Goal: Information Seeking & Learning: Learn about a topic

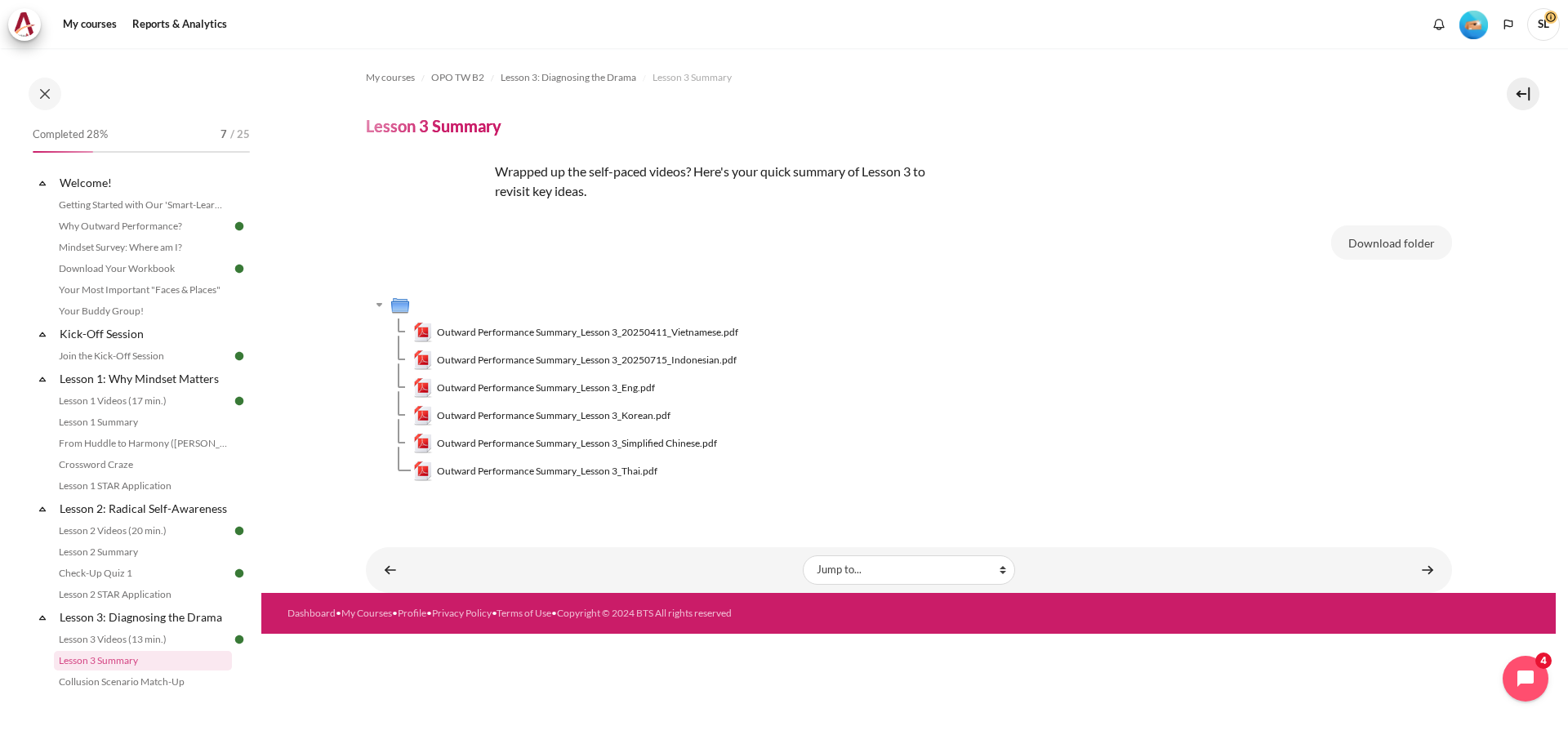
scroll to position [267, 0]
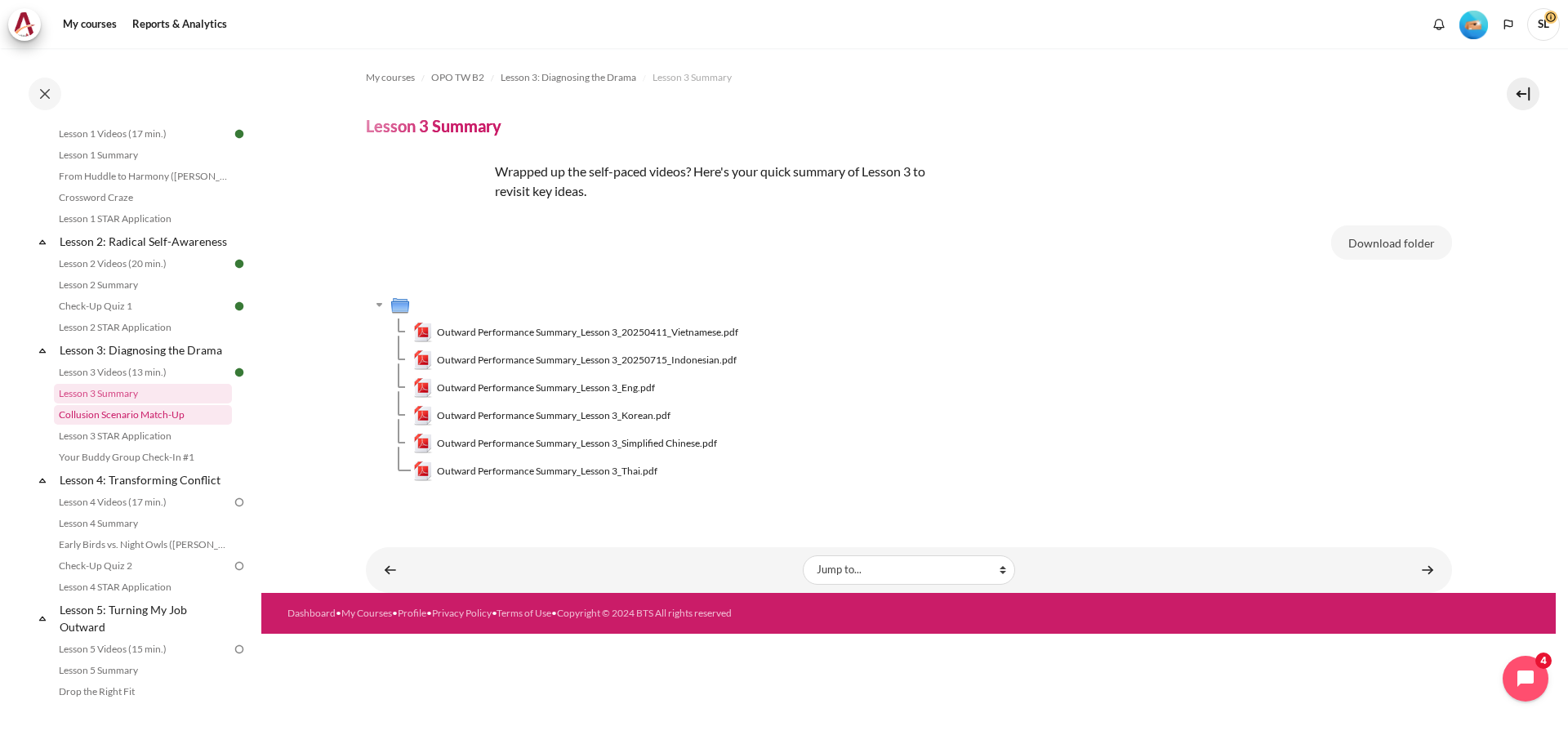
click at [182, 425] on link "Collusion Scenario Match-Up" at bounding box center [143, 415] width 178 height 20
click at [179, 425] on link "Collusion Scenario Match-Up" at bounding box center [143, 415] width 178 height 20
click at [173, 425] on link "Collusion Scenario Match-Up" at bounding box center [143, 415] width 178 height 20
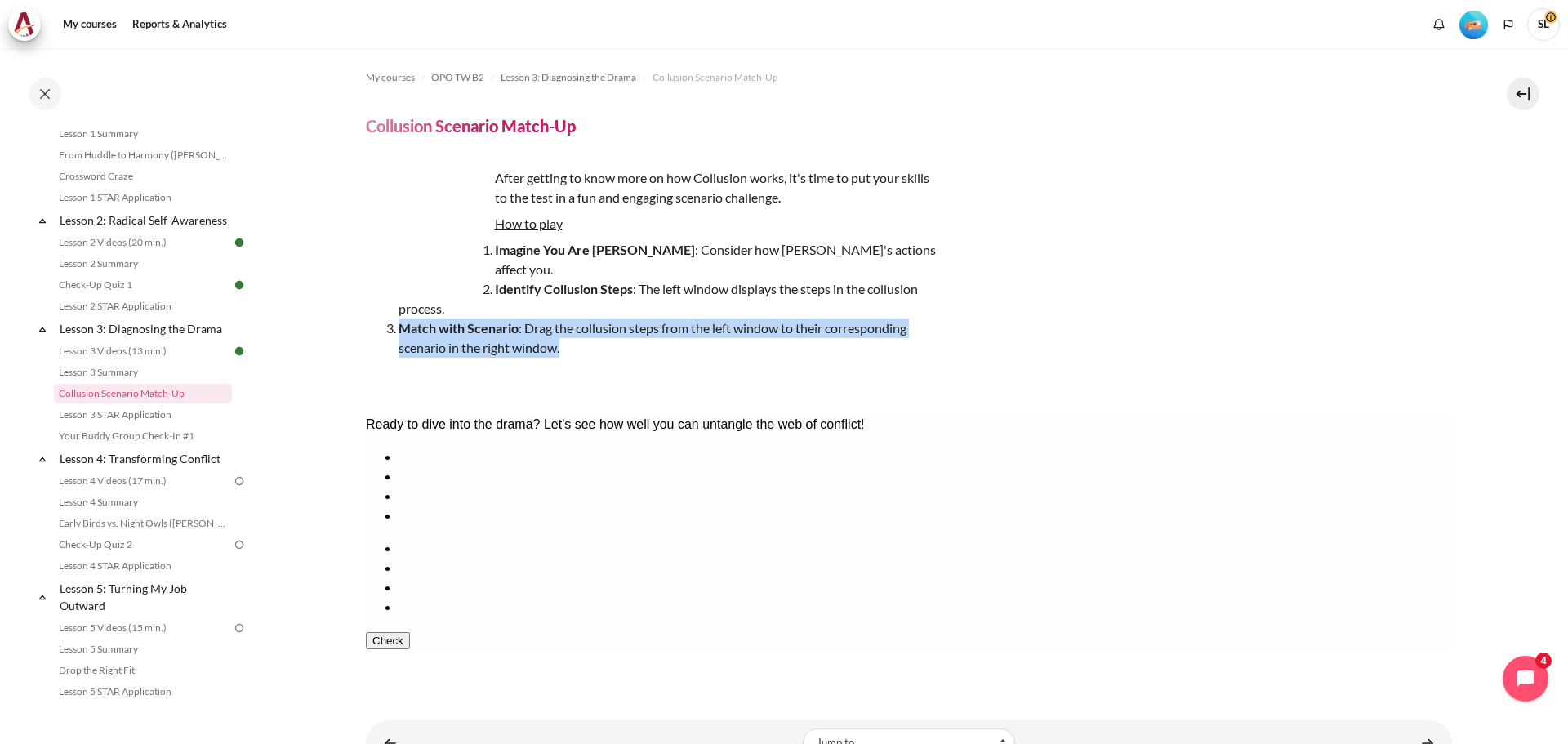
drag, startPoint x: 401, startPoint y: 308, endPoint x: 626, endPoint y: 321, distance: 225.4
click at [626, 321] on li "Match with Scenario : Drag the collusion steps from the left window to their co…" at bounding box center [668, 338] width 539 height 40
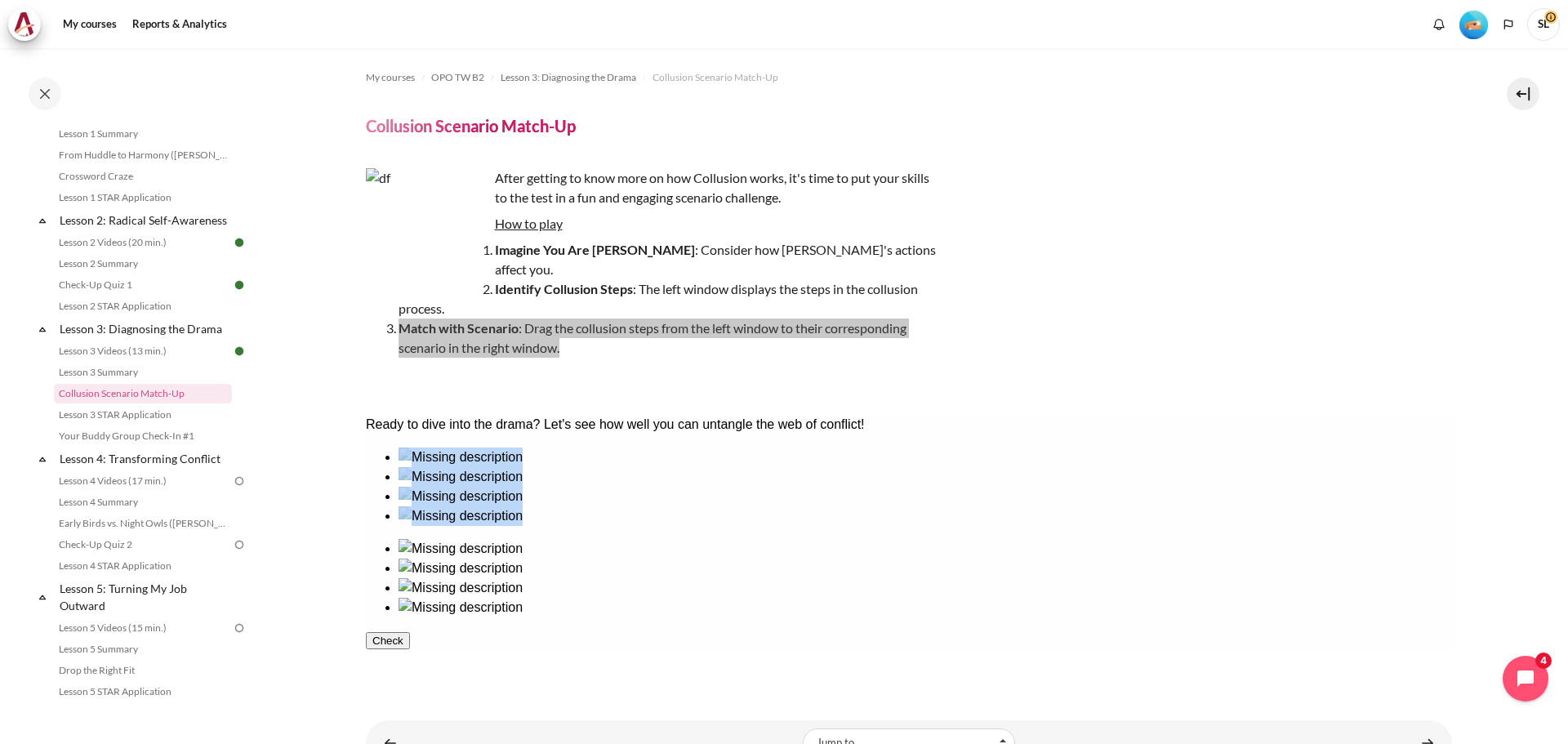
drag, startPoint x: 1093, startPoint y: 529, endPoint x: 896, endPoint y: 555, distance: 198.7
click at [896, 555] on div at bounding box center [908, 532] width 1086 height 170
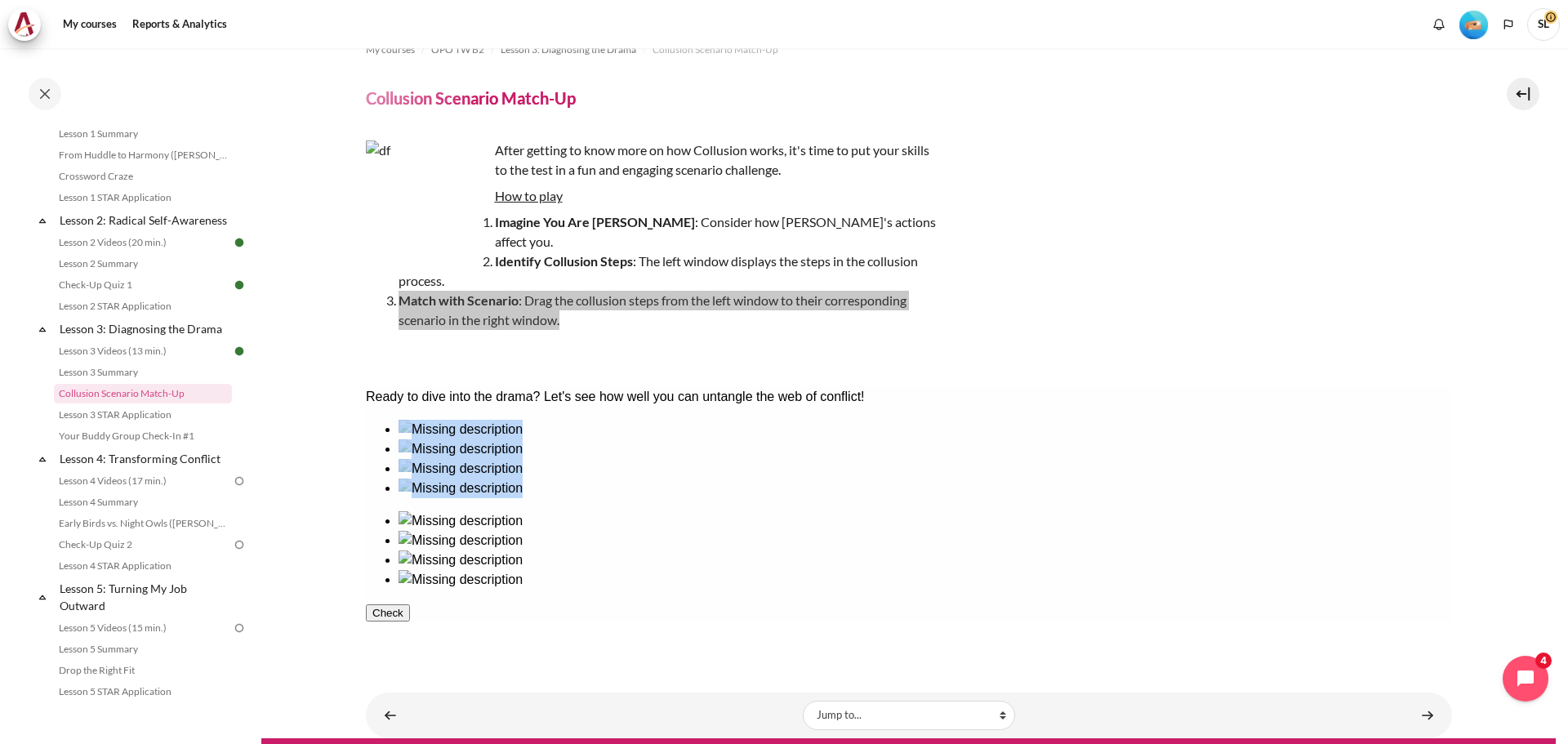
scroll to position [43, 0]
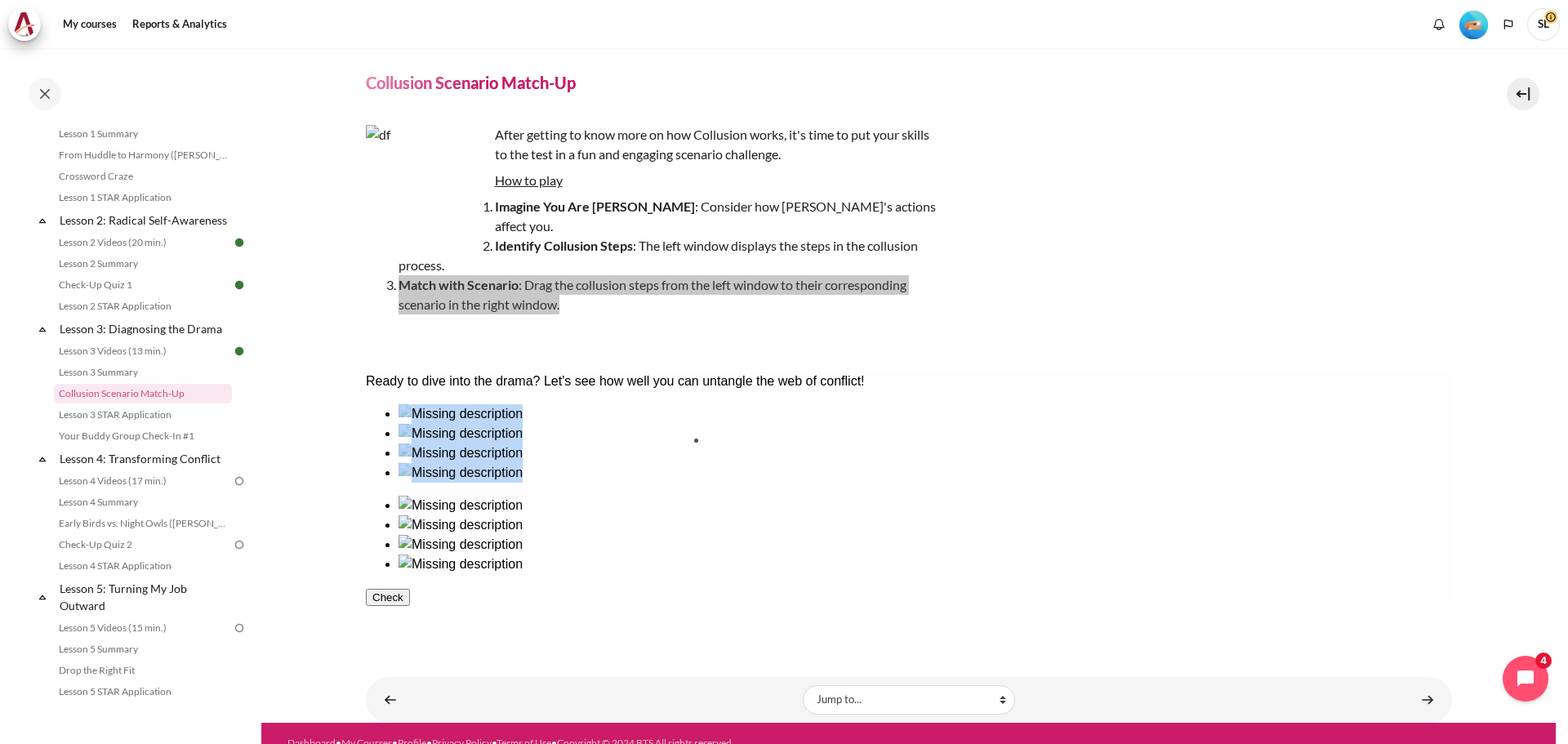
click at [761, 477] on ul at bounding box center [908, 443] width 1086 height 78
click at [1080, 496] on ul at bounding box center [908, 534] width 1086 height 78
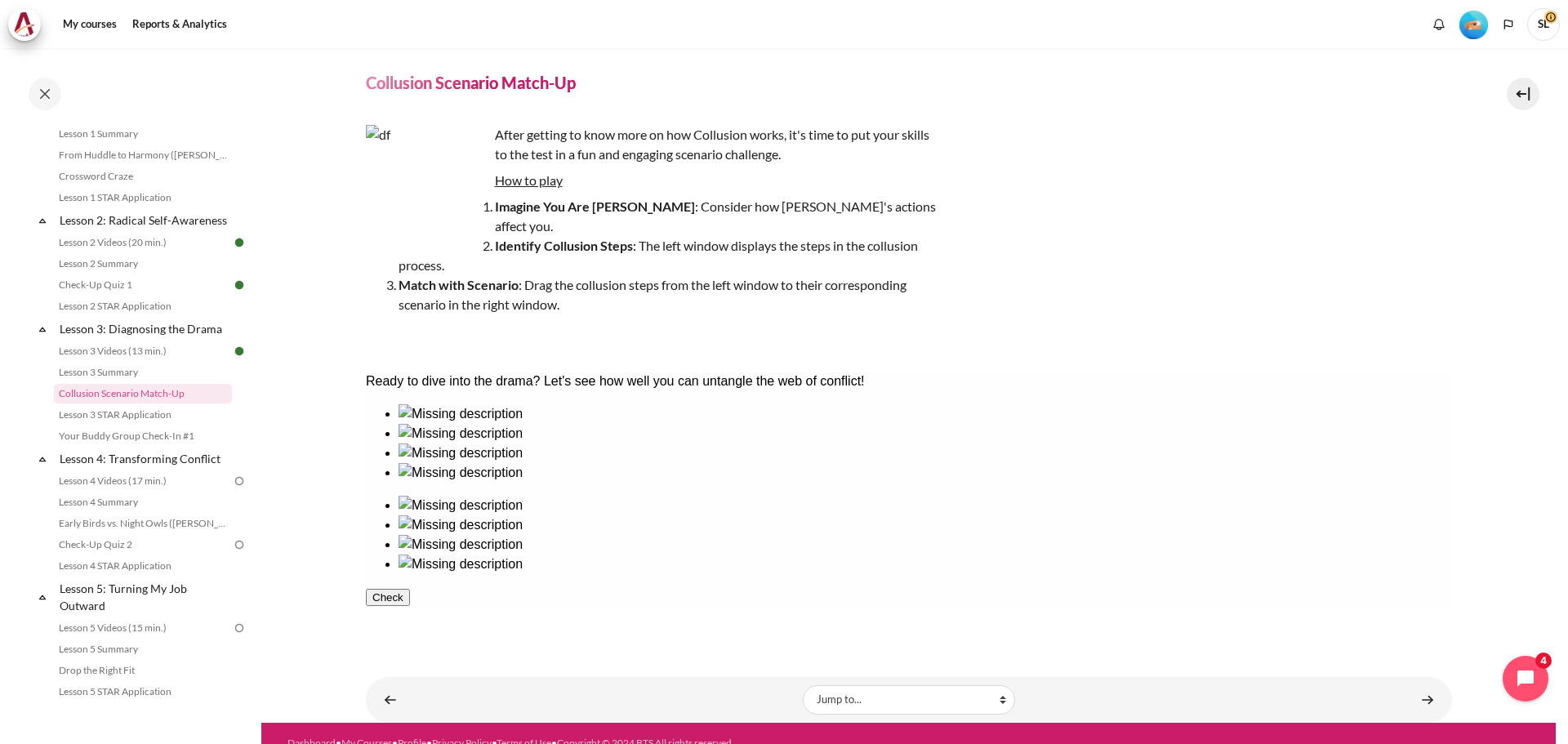
click at [726, 323] on div "After getting to know more on how Collusion works, it's time to put your skills…" at bounding box center [651, 235] width 572 height 222
click at [87, 382] on link "Lesson 3 Summary" at bounding box center [143, 372] width 178 height 20
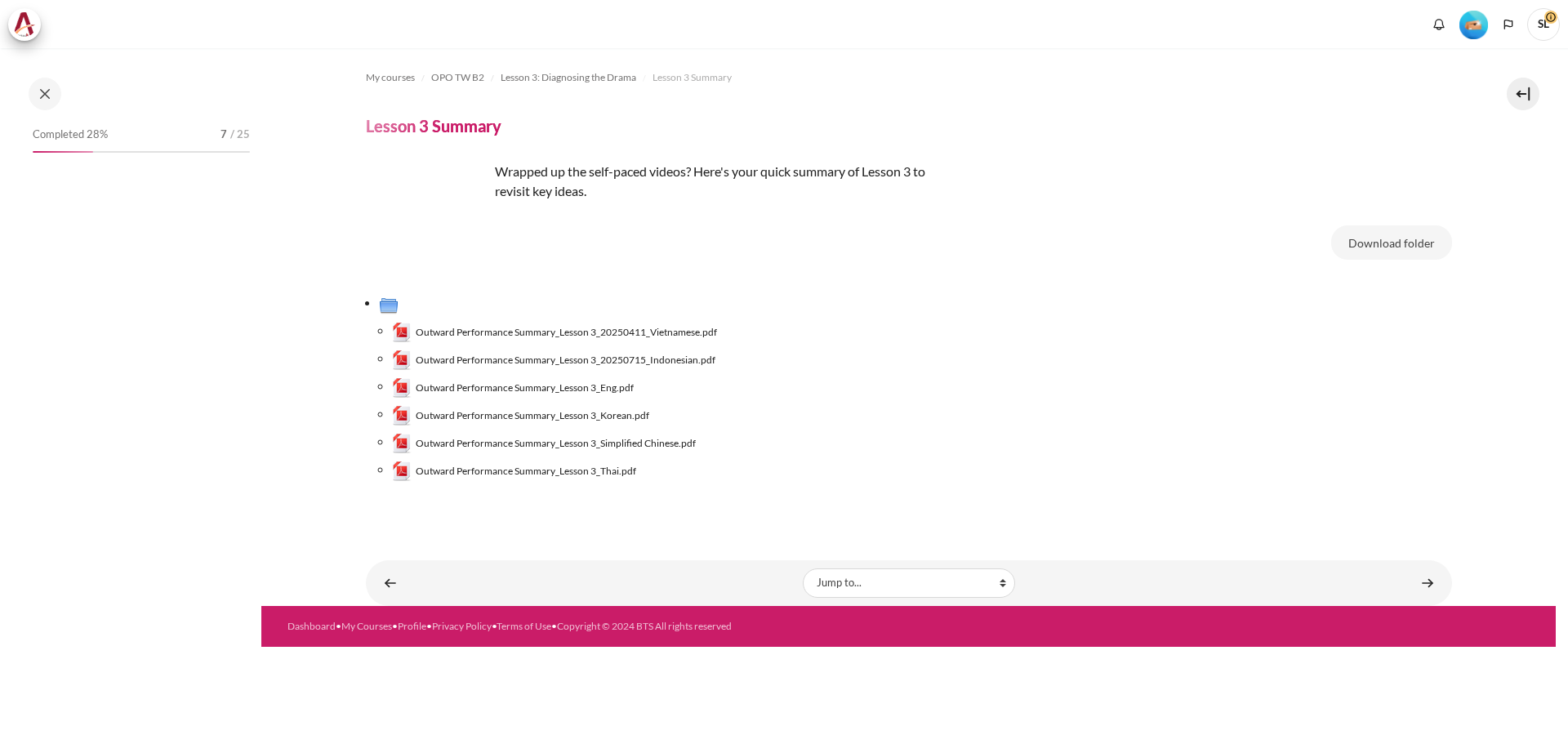
scroll to position [267, 0]
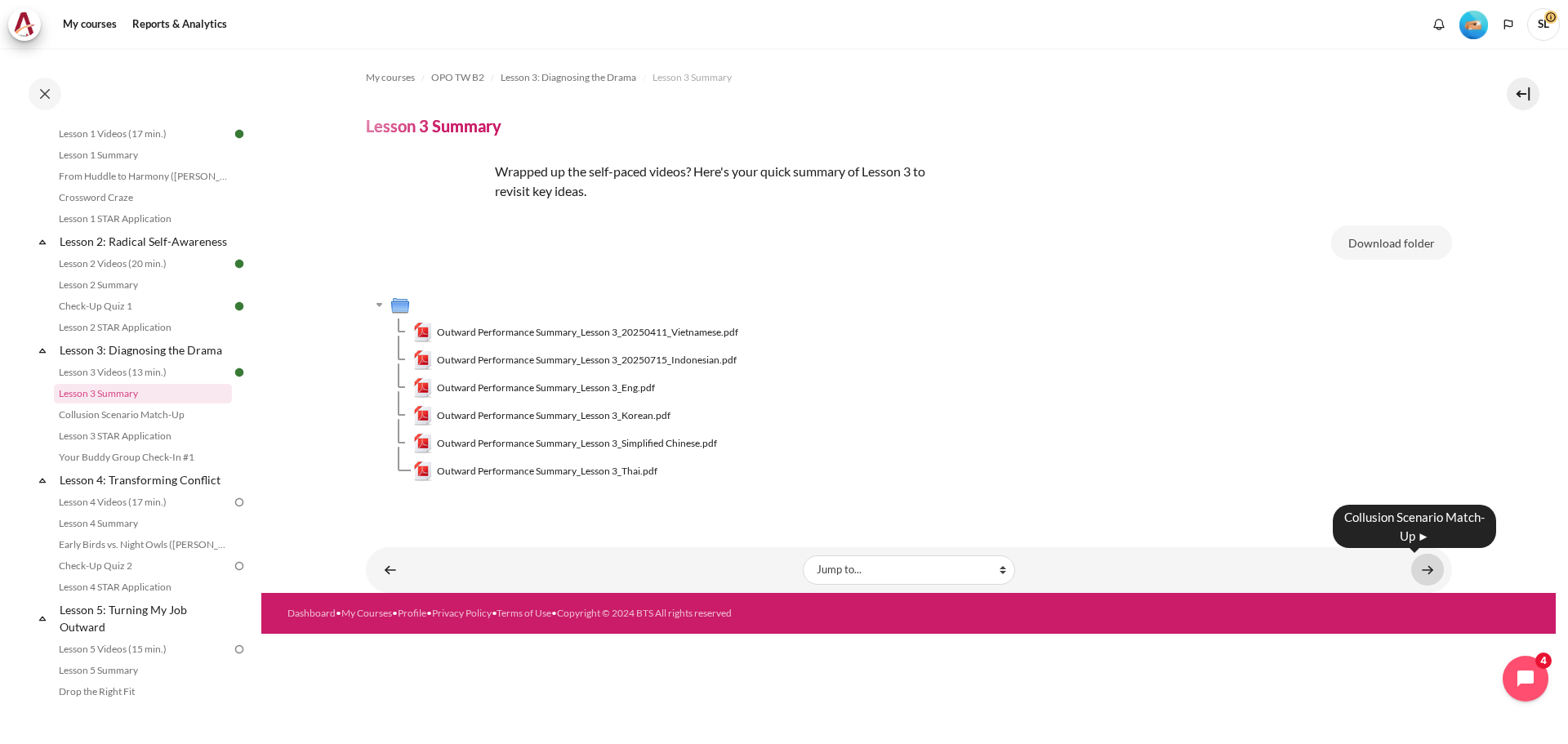
click at [1428, 570] on link "Content" at bounding box center [1428, 569] width 33 height 32
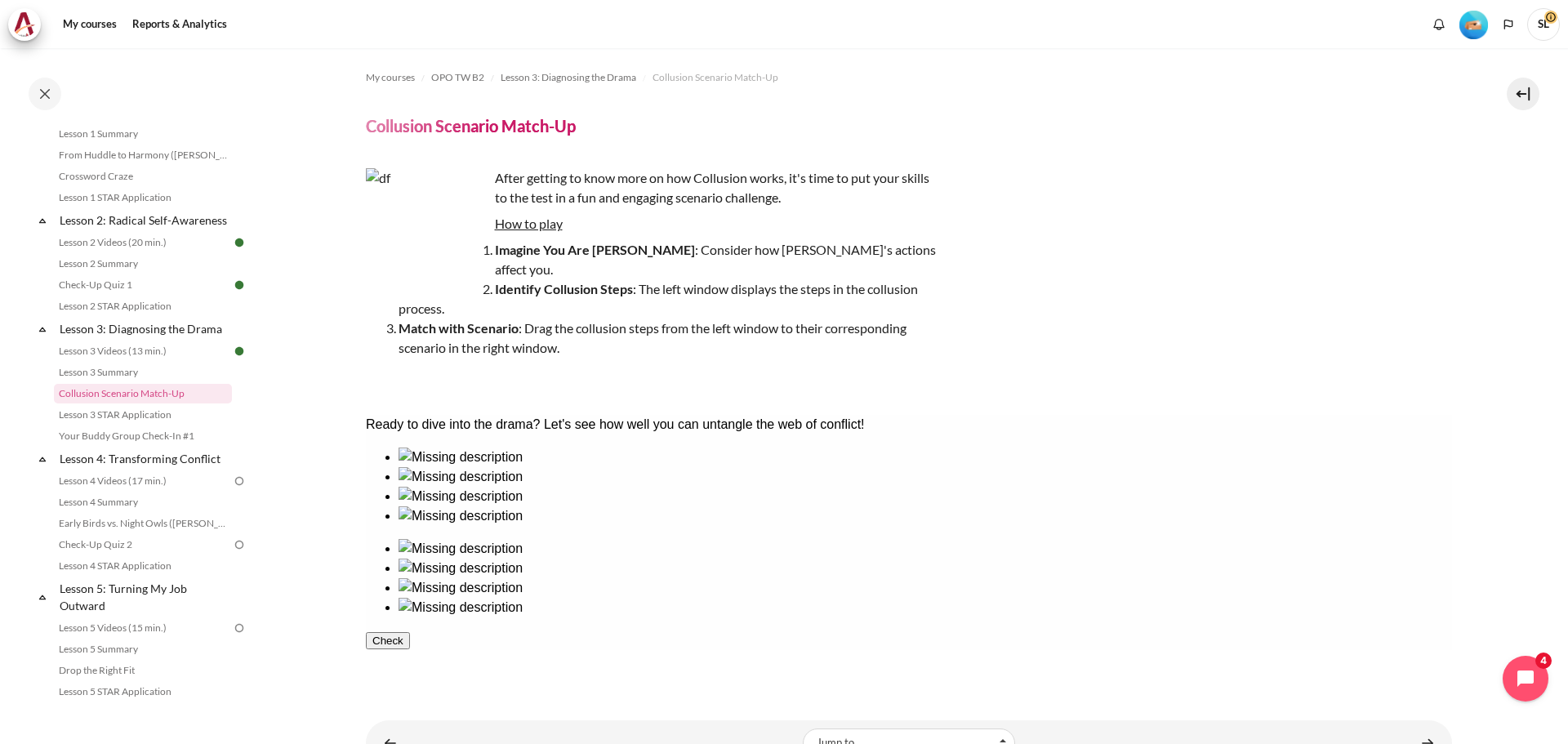
scroll to position [43, 0]
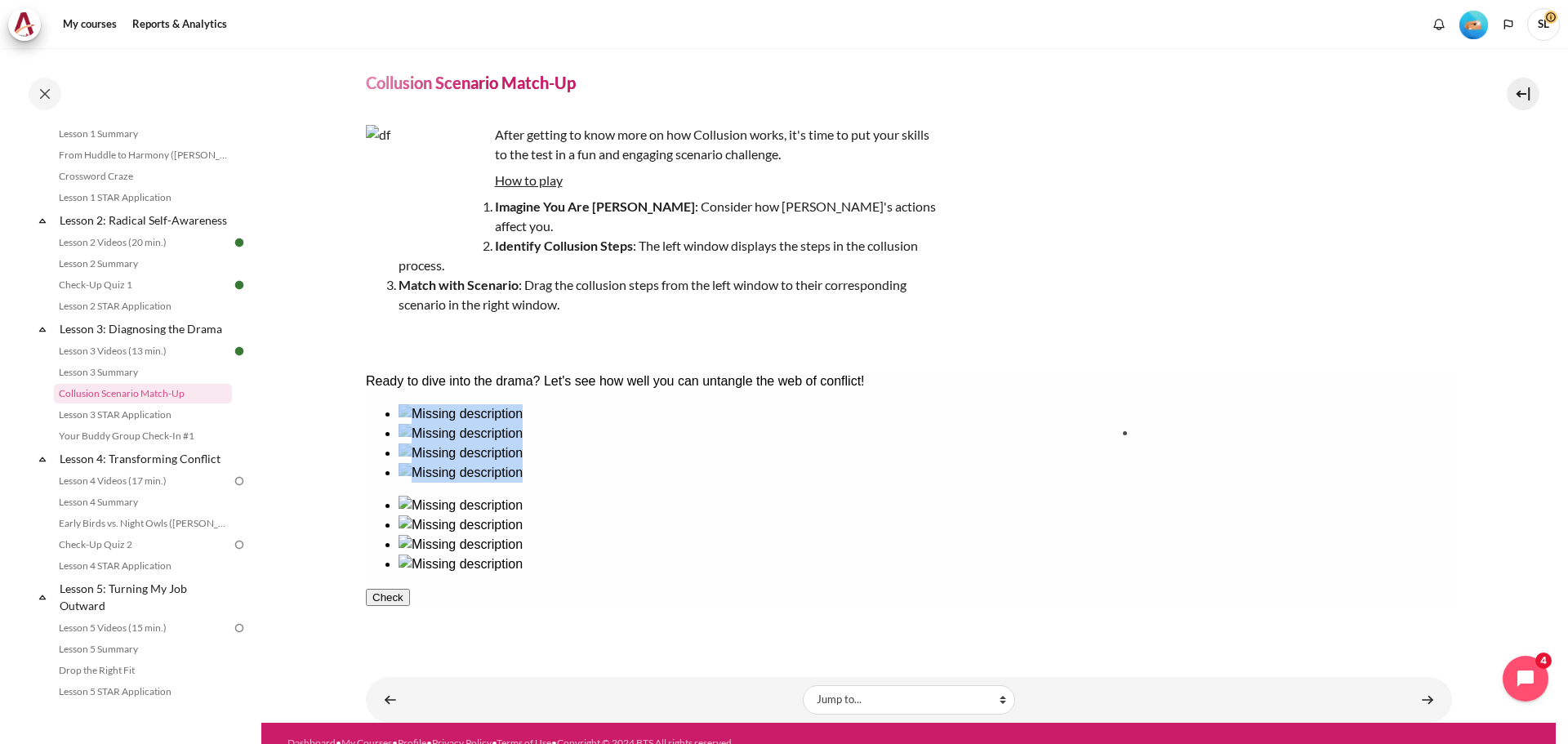
drag, startPoint x: 762, startPoint y: 479, endPoint x: 1190, endPoint y: 471, distance: 428.1
drag, startPoint x: 429, startPoint y: 489, endPoint x: 1309, endPoint y: 490, distance: 880.0
drag, startPoint x: 980, startPoint y: 492, endPoint x: 556, endPoint y: 492, distance: 424.0
click at [556, 492] on div at bounding box center [908, 508] width 1086 height 209
click at [529, 443] on div at bounding box center [924, 443] width 1054 height 0
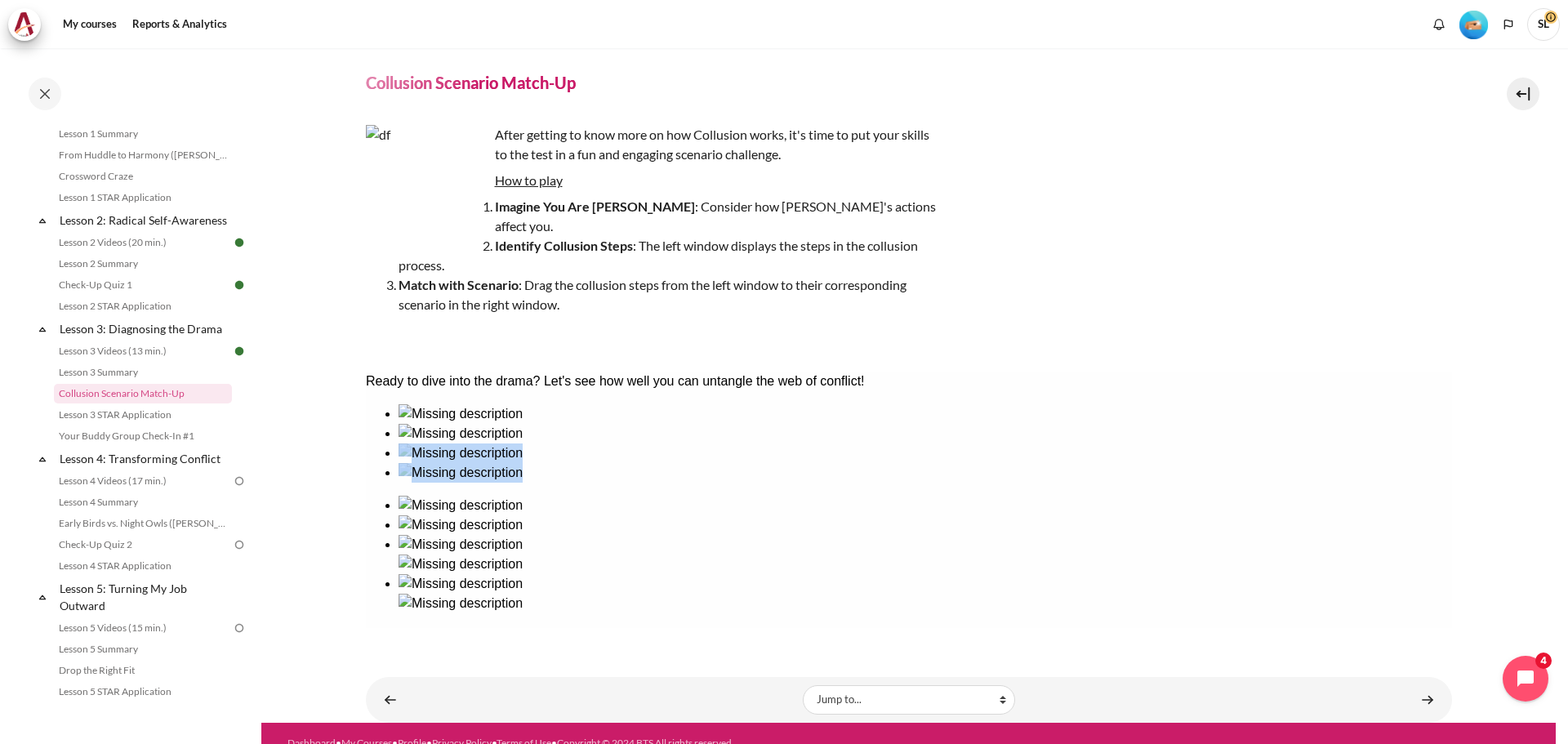
click at [994, 496] on ul at bounding box center [908, 554] width 1086 height 118
click at [545, 443] on div at bounding box center [924, 443] width 1054 height 0
click at [454, 483] on ul at bounding box center [908, 443] width 1086 height 78
drag, startPoint x: 1173, startPoint y: 475, endPoint x: 920, endPoint y: 561, distance: 267.2
click at [911, 565] on div "Ready to dive into the drama? Let's see how well you can untangle the web of co…" at bounding box center [908, 508] width 1086 height 275
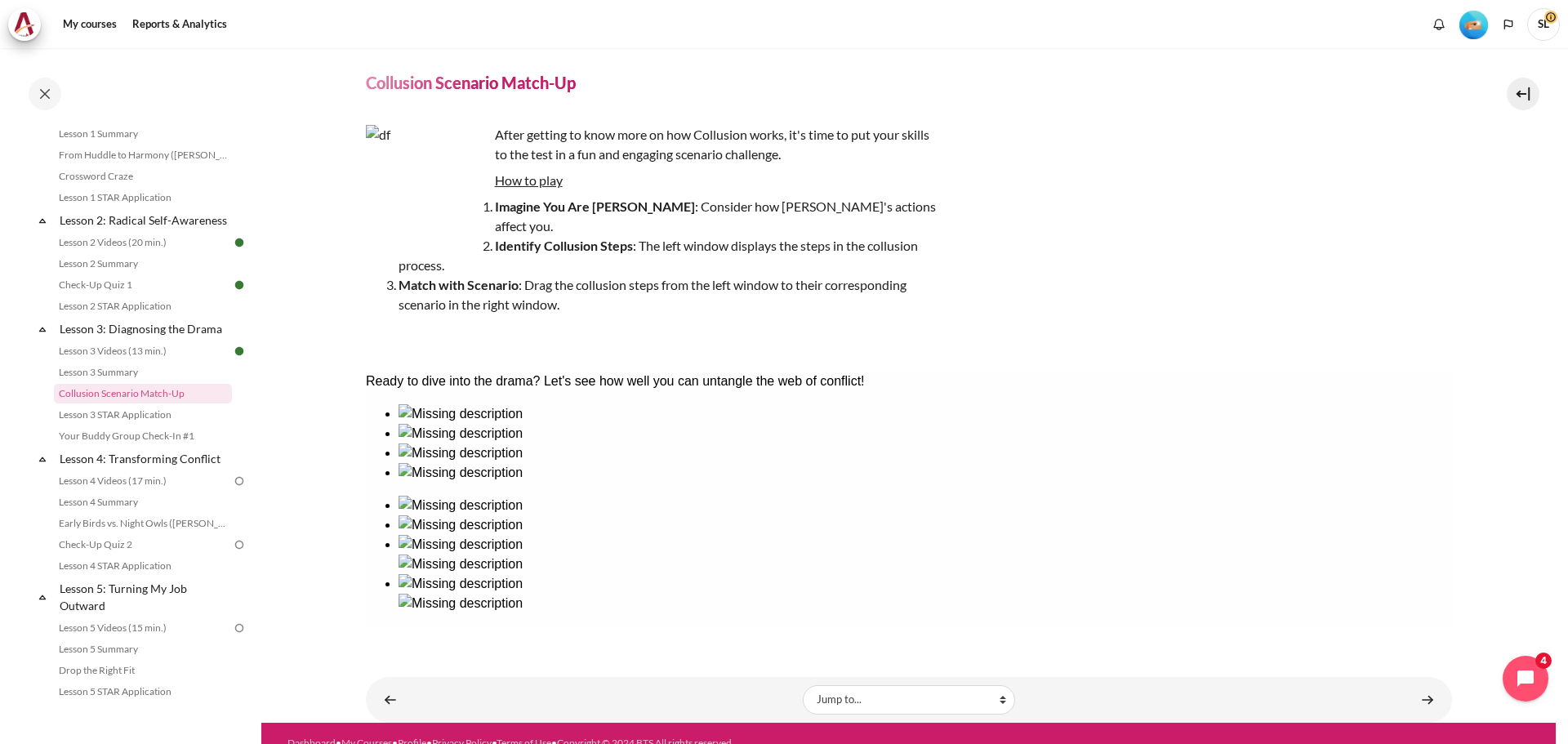
click at [522, 534] on img at bounding box center [460, 544] width 124 height 20
click at [522, 554] on img at bounding box center [460, 564] width 124 height 20
click at [757, 483] on div at bounding box center [924, 483] width 1054 height 0
click at [777, 483] on div at bounding box center [924, 483] width 1054 height 0
drag, startPoint x: 760, startPoint y: 499, endPoint x: 1315, endPoint y: 477, distance: 555.4
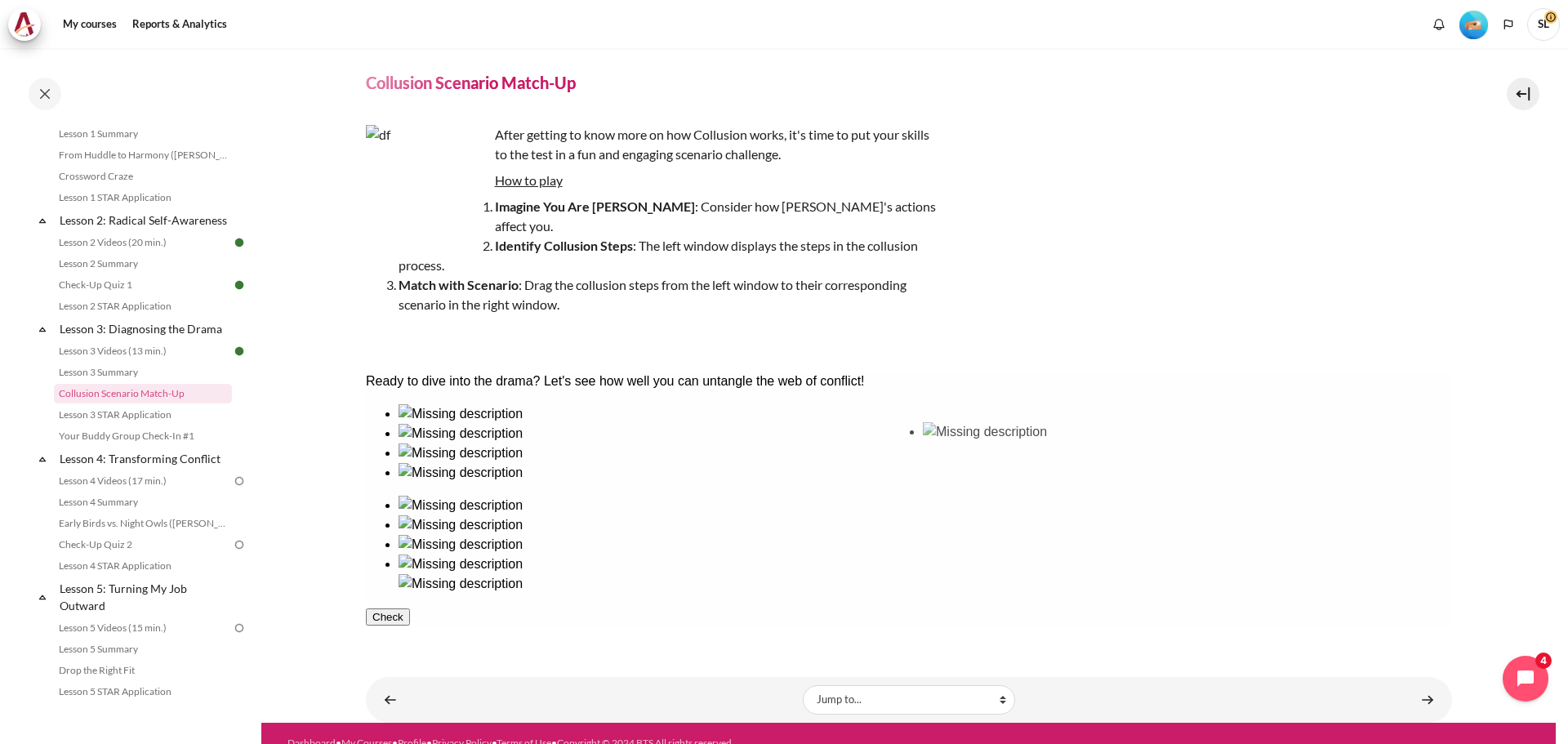
drag, startPoint x: 432, startPoint y: 479, endPoint x: 975, endPoint y: 470, distance: 543.1
drag, startPoint x: 558, startPoint y: 486, endPoint x: 1225, endPoint y: 473, distance: 667.1
drag, startPoint x: 640, startPoint y: 486, endPoint x: 1086, endPoint y: 478, distance: 446.1
click at [409, 667] on button "Check" at bounding box center [386, 676] width 44 height 17
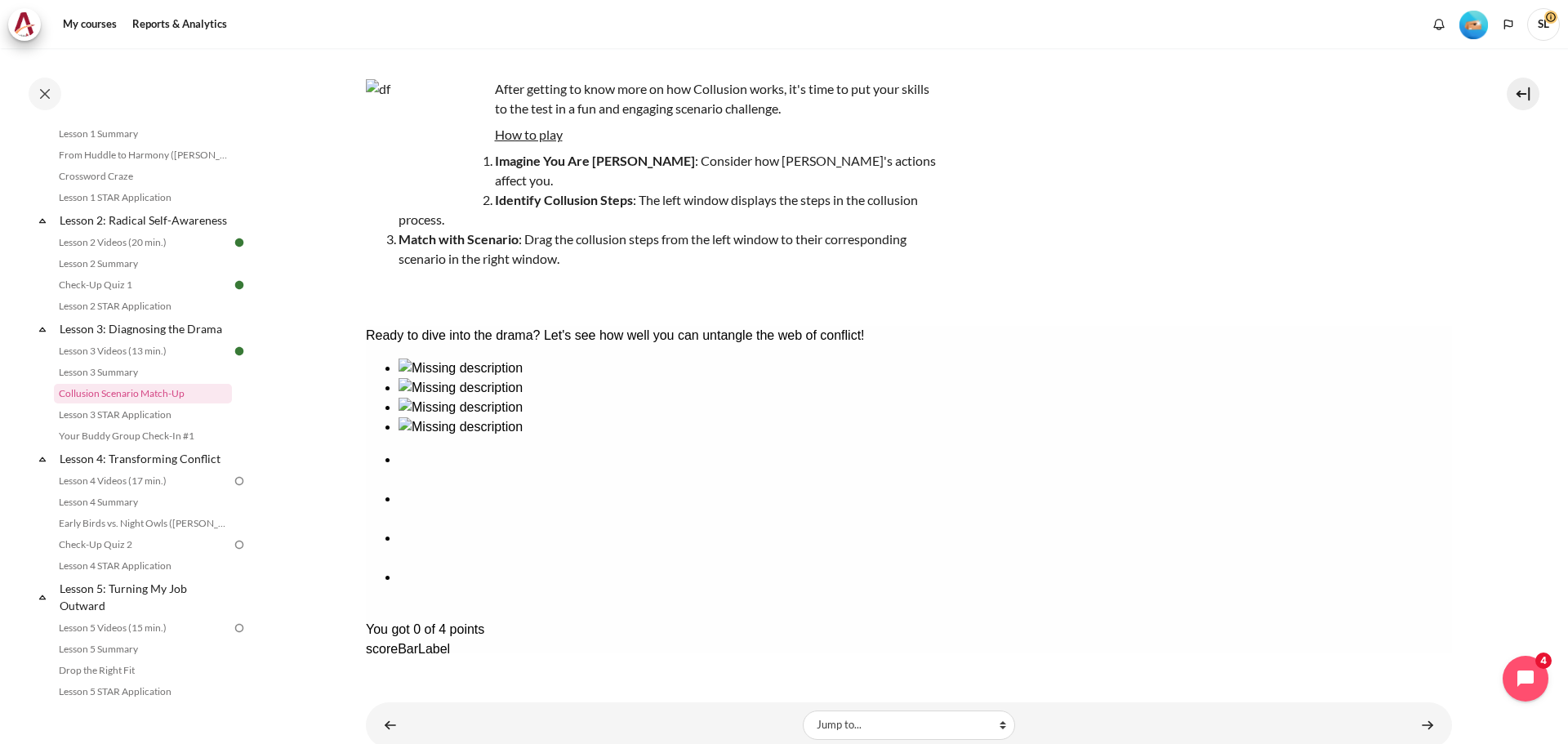
scroll to position [115, 0]
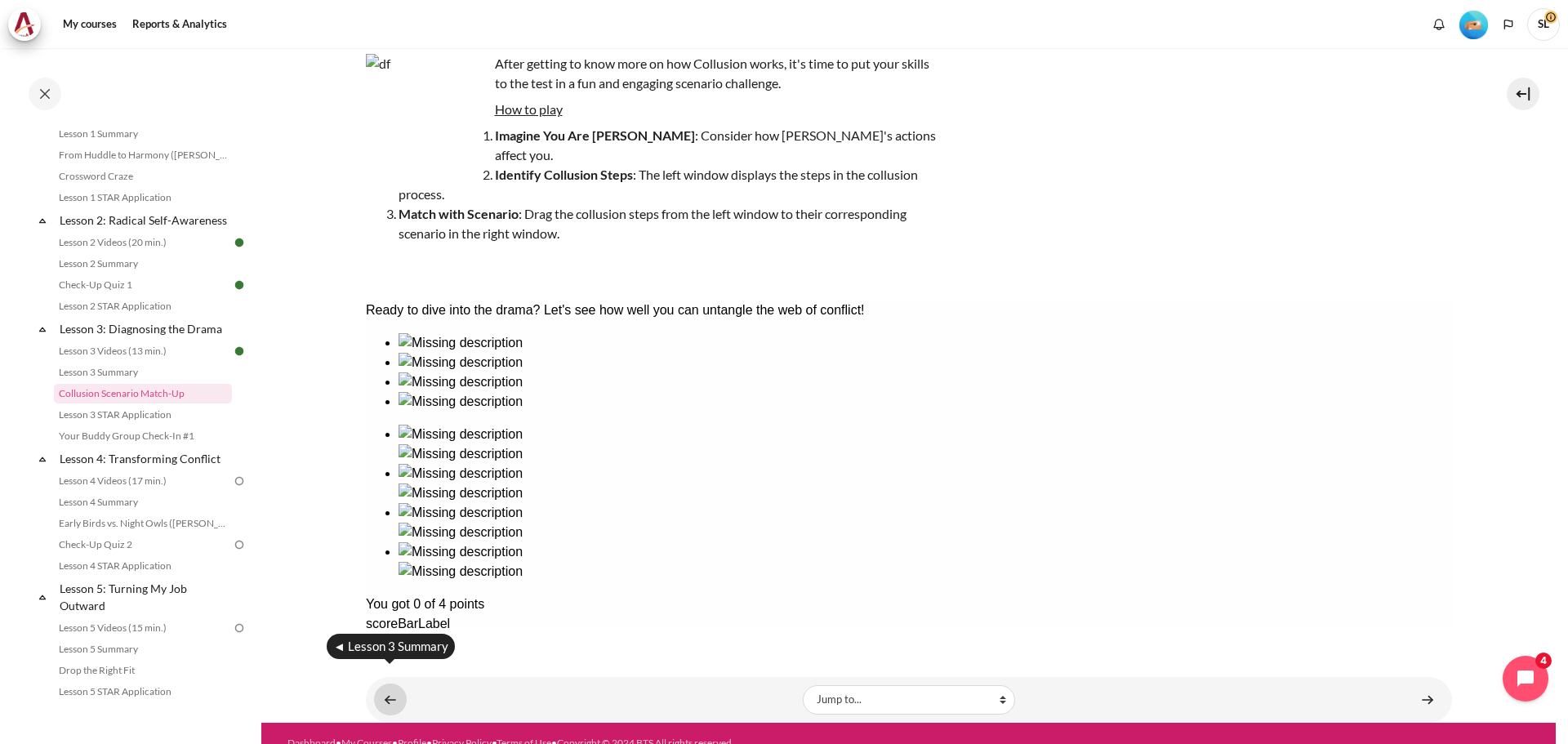
click at [384, 683] on link "Content" at bounding box center [390, 699] width 33 height 32
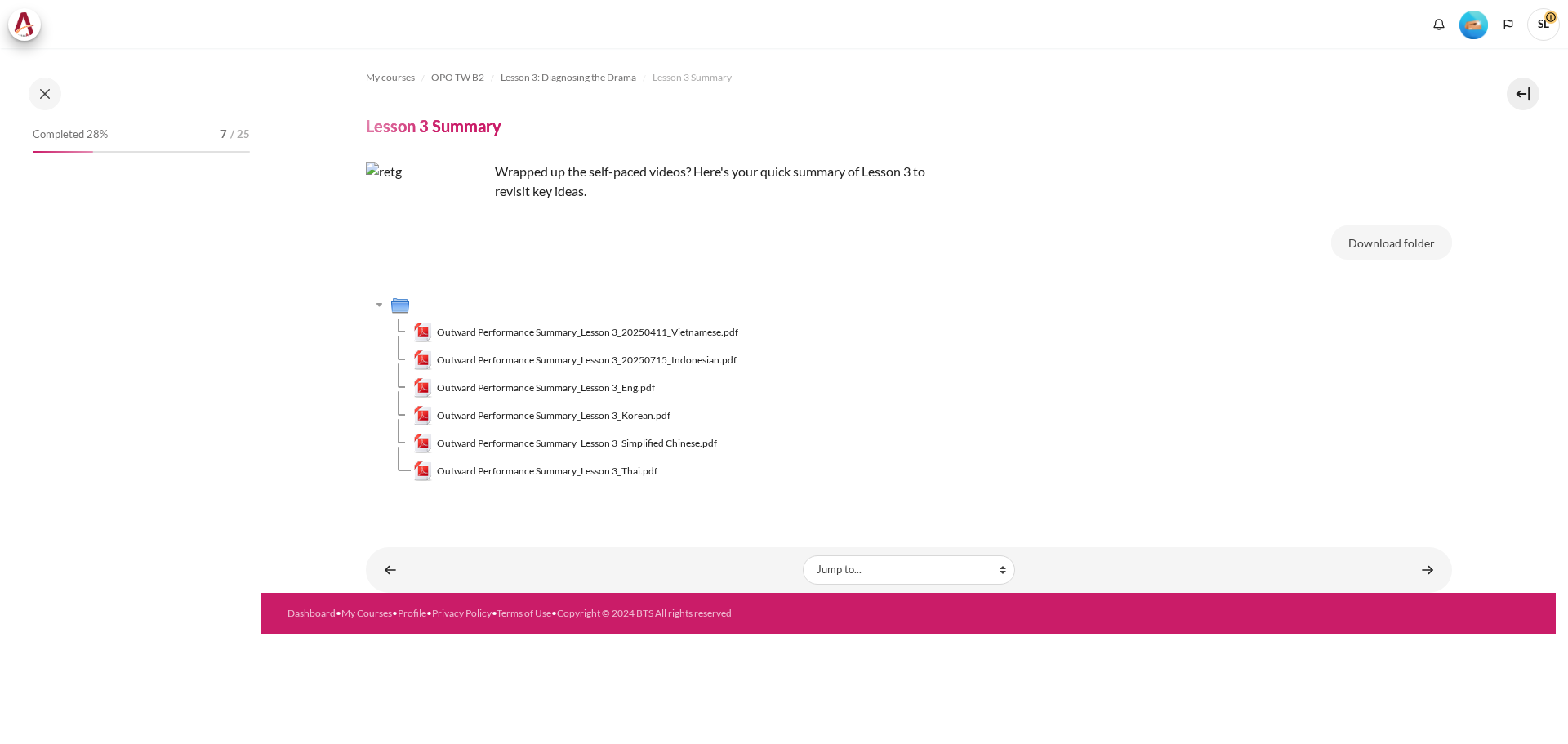
scroll to position [267, 0]
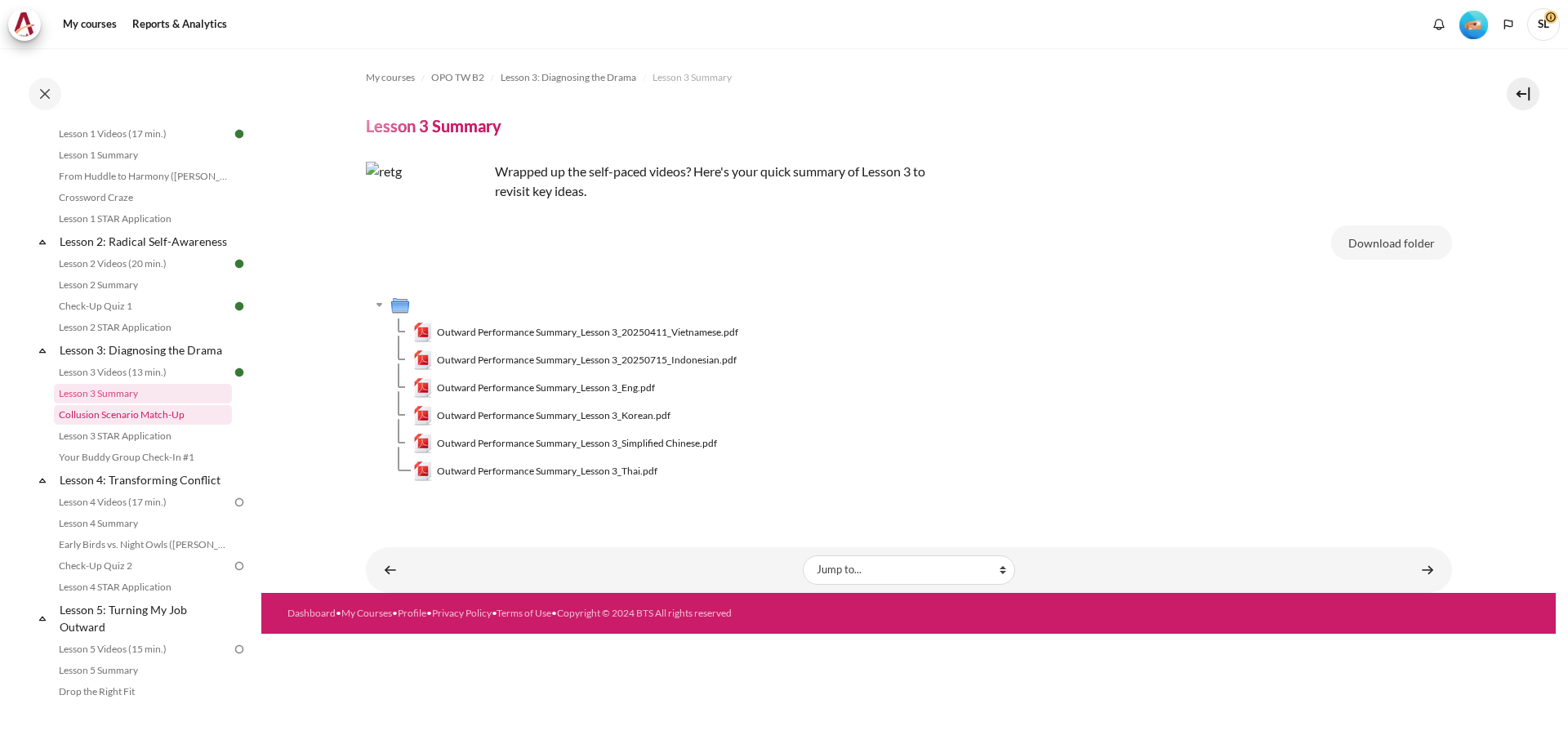
click at [139, 425] on link "Collusion Scenario Match-Up" at bounding box center [143, 415] width 178 height 20
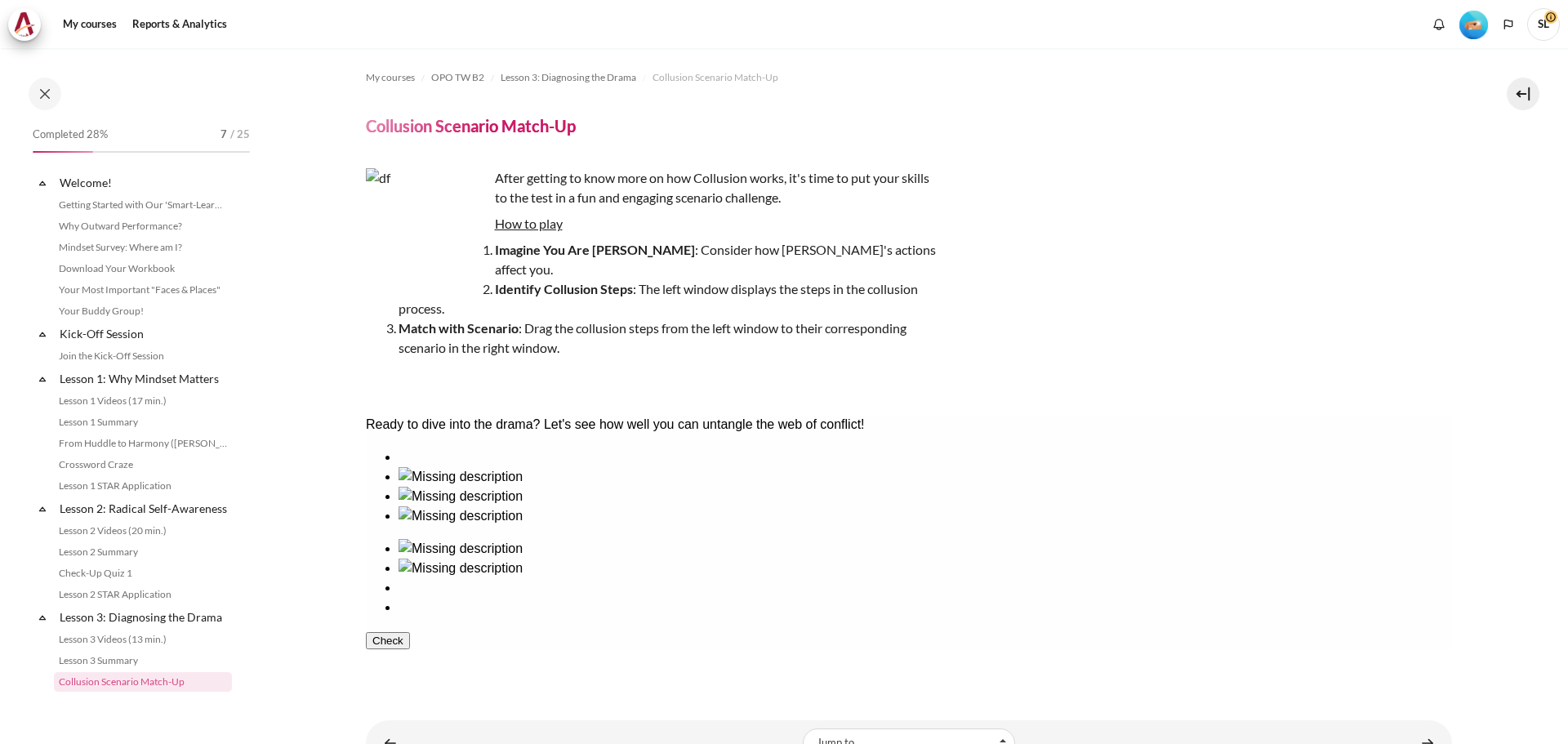
scroll to position [288, 0]
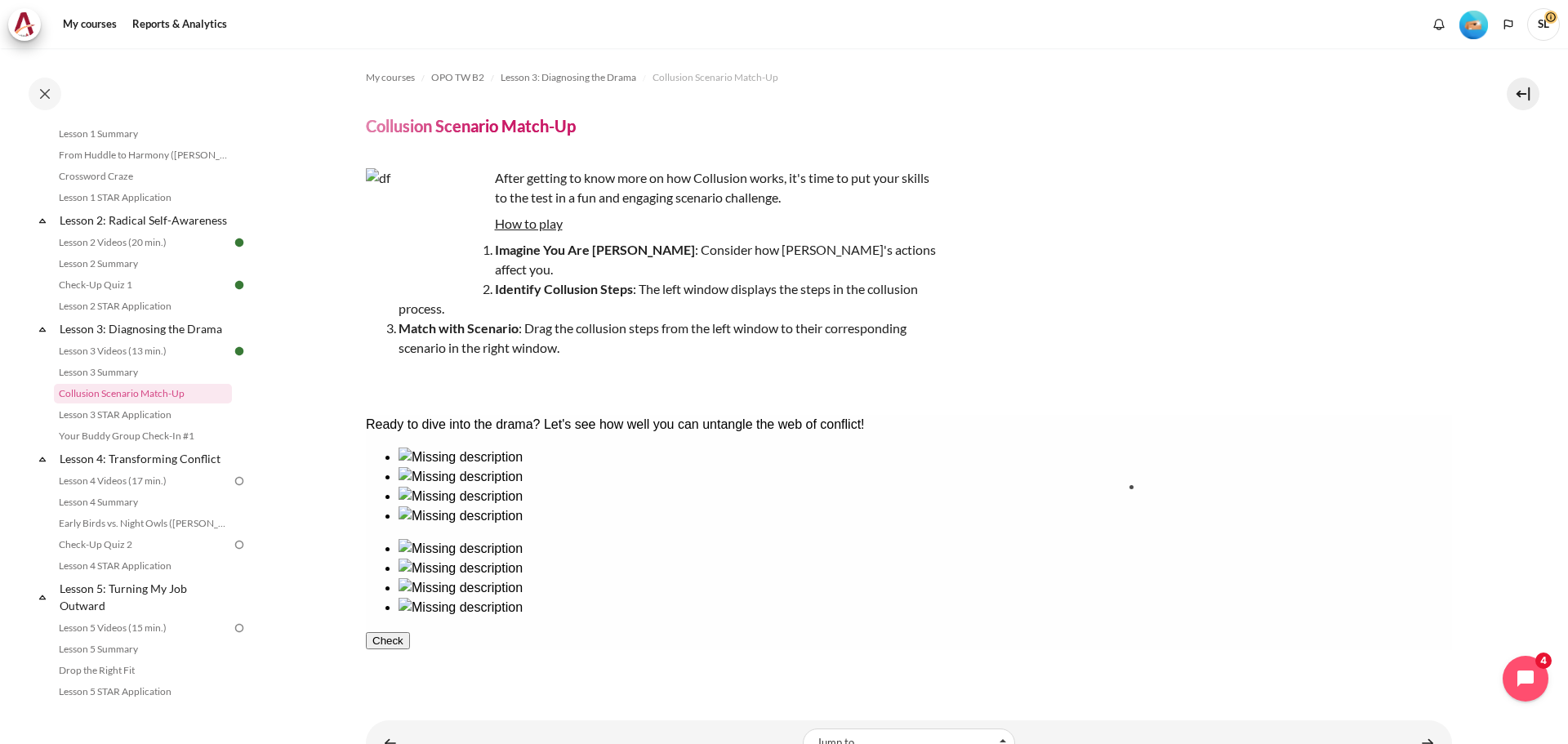
drag, startPoint x: 668, startPoint y: 516, endPoint x: 1212, endPoint y: 518, distance: 544.0
drag, startPoint x: 423, startPoint y: 529, endPoint x: 1080, endPoint y: 531, distance: 657.0
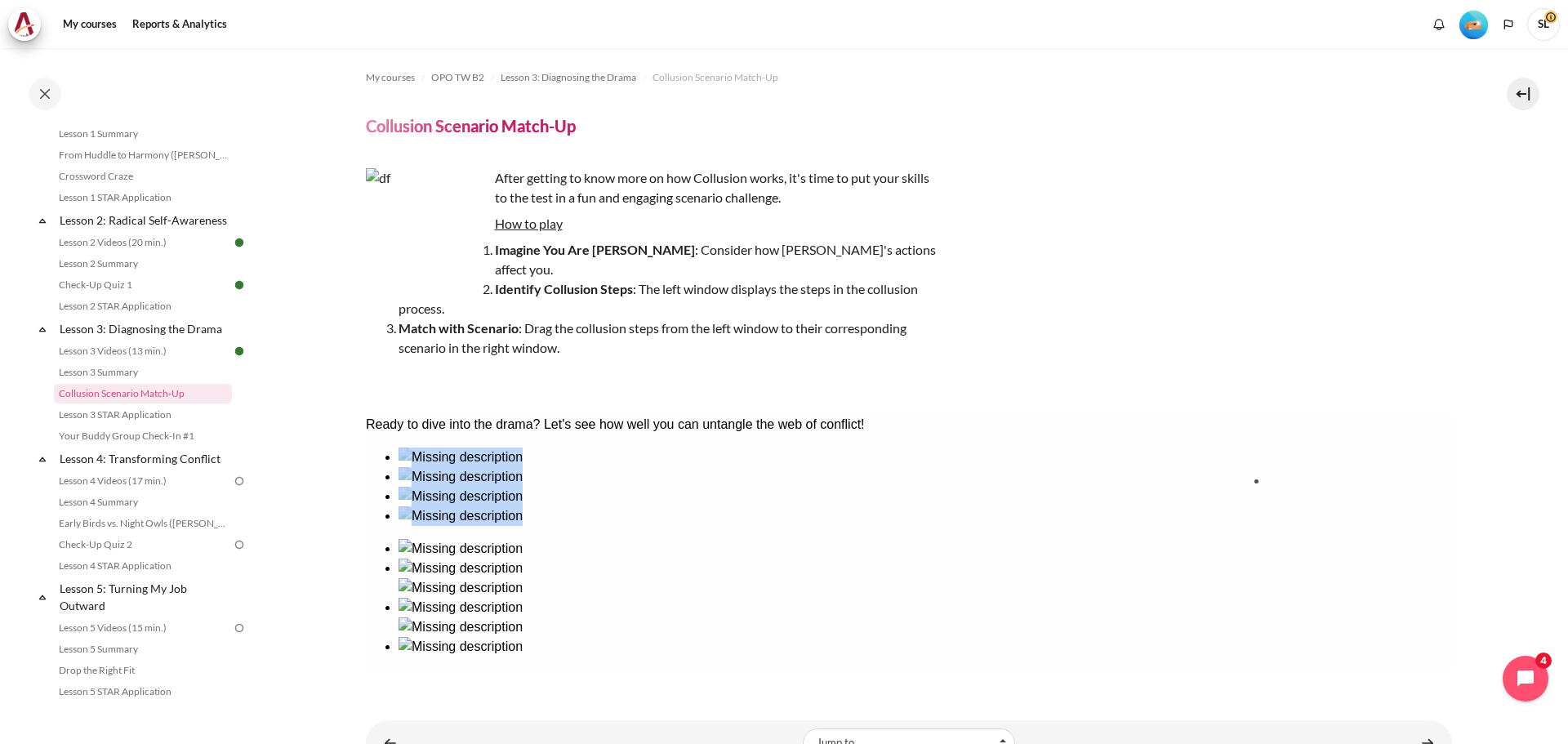
drag, startPoint x: 536, startPoint y: 543, endPoint x: 1316, endPoint y: 539, distance: 780.0
drag, startPoint x: 754, startPoint y: 543, endPoint x: 968, endPoint y: 552, distance: 214.2
click at [409, 710] on button "Check" at bounding box center [386, 718] width 44 height 17
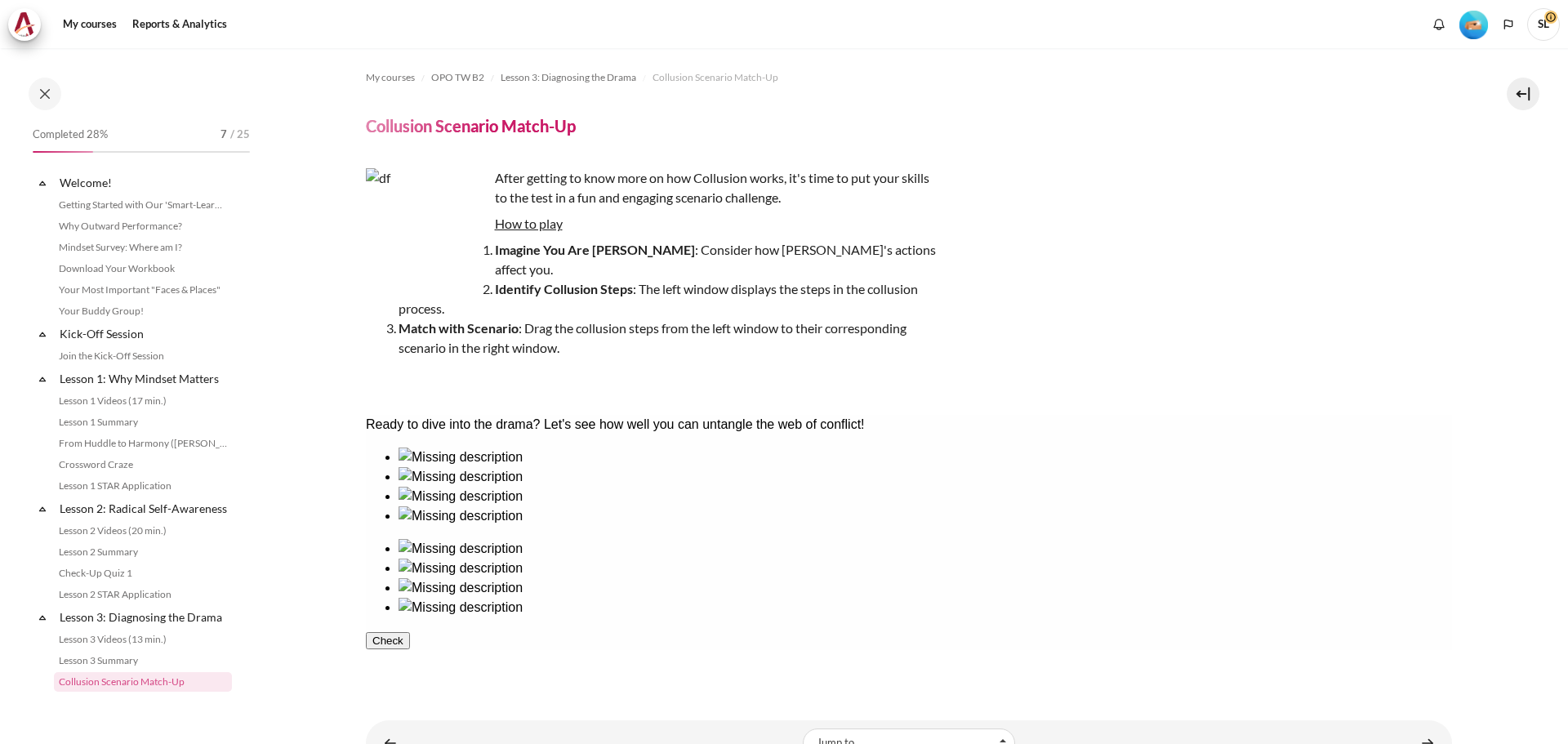
scroll to position [288, 0]
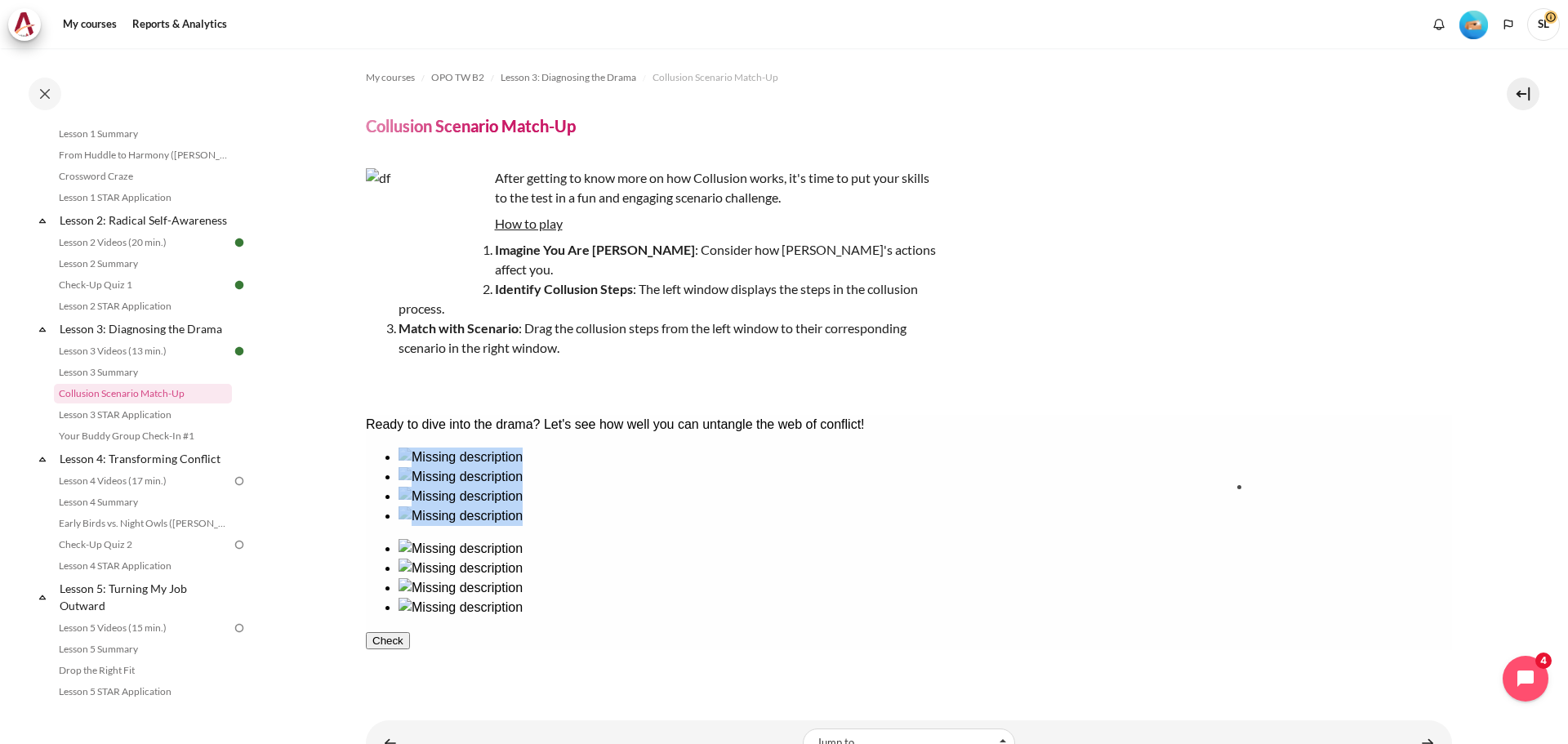
drag, startPoint x: 664, startPoint y: 527, endPoint x: 1317, endPoint y: 530, distance: 653.0
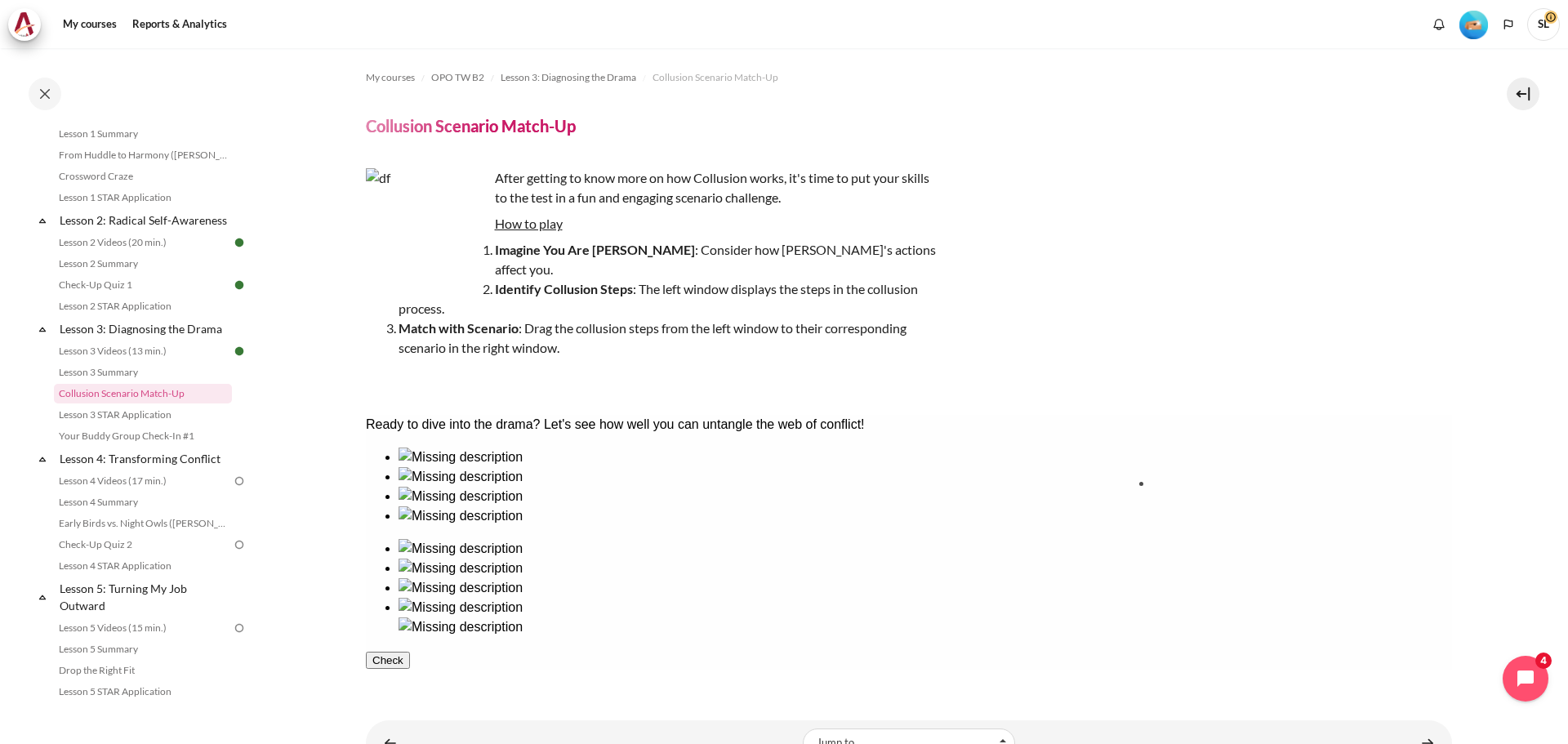
drag, startPoint x: 421, startPoint y: 532, endPoint x: 1194, endPoint y: 531, distance: 773.0
drag, startPoint x: 758, startPoint y: 516, endPoint x: 1077, endPoint y: 522, distance: 319.1
drag, startPoint x: 550, startPoint y: 516, endPoint x: 971, endPoint y: 521, distance: 421.0
click at [409, 710] on button "Check" at bounding box center [386, 718] width 44 height 17
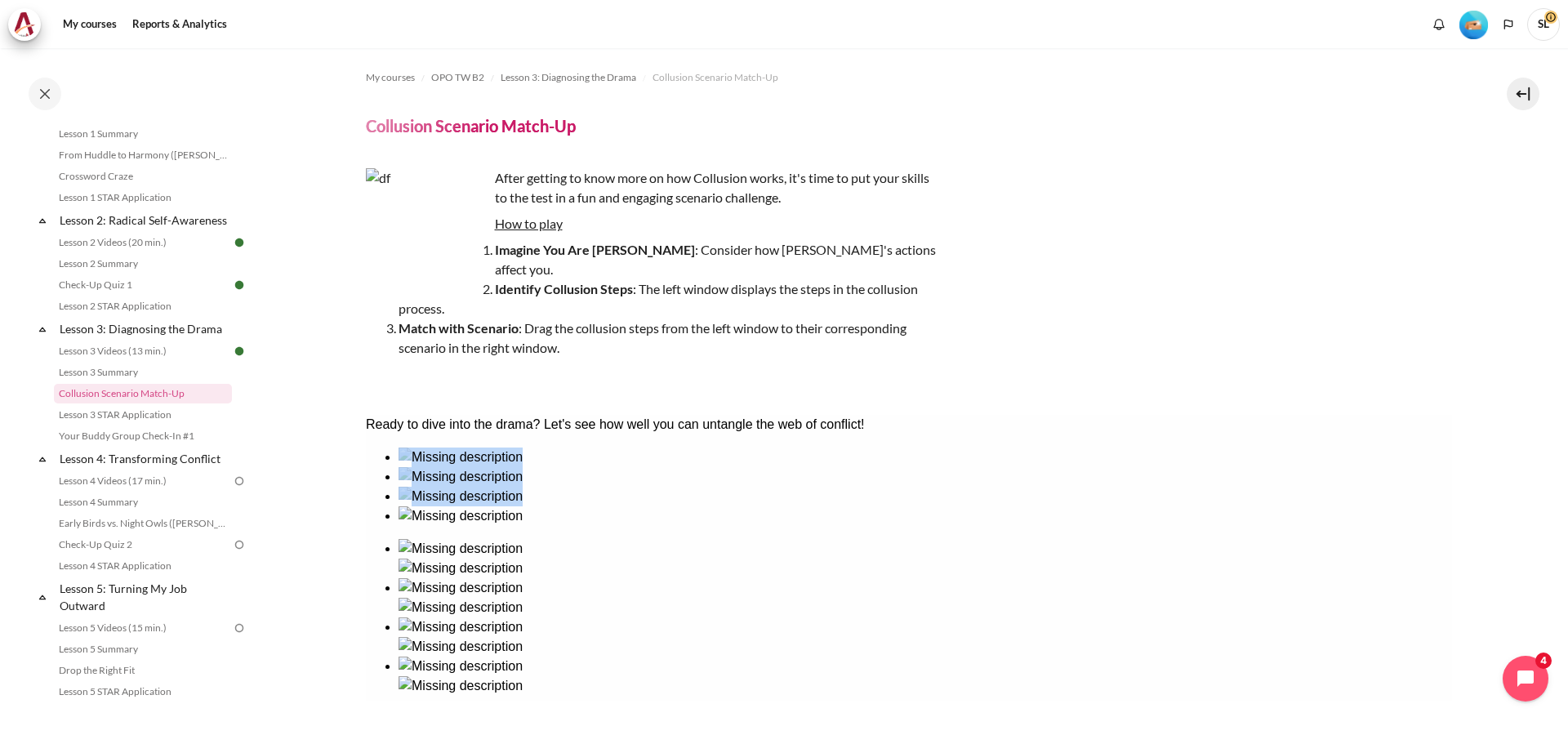
scroll to position [73, 0]
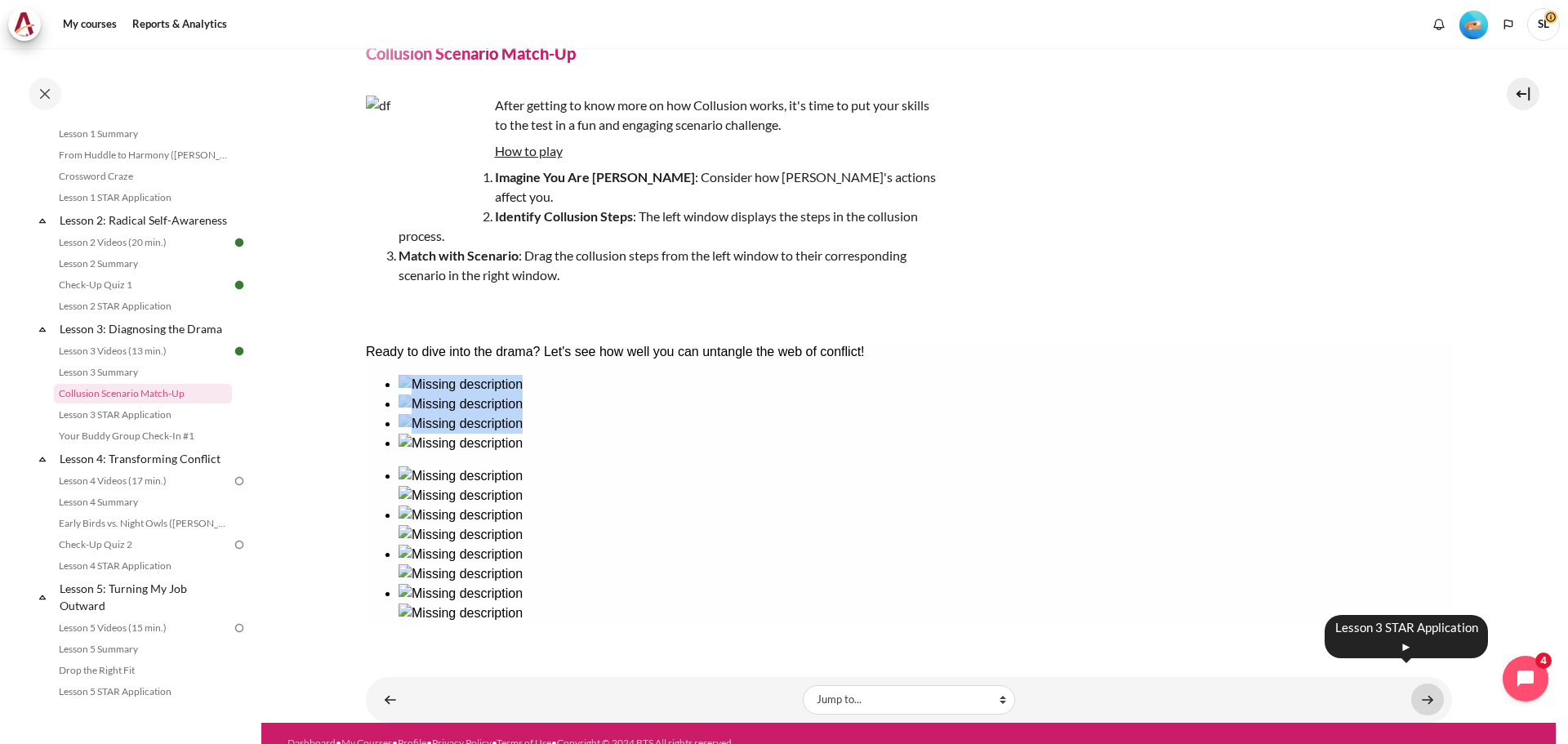
click at [1415, 683] on link "Content" at bounding box center [1428, 699] width 33 height 32
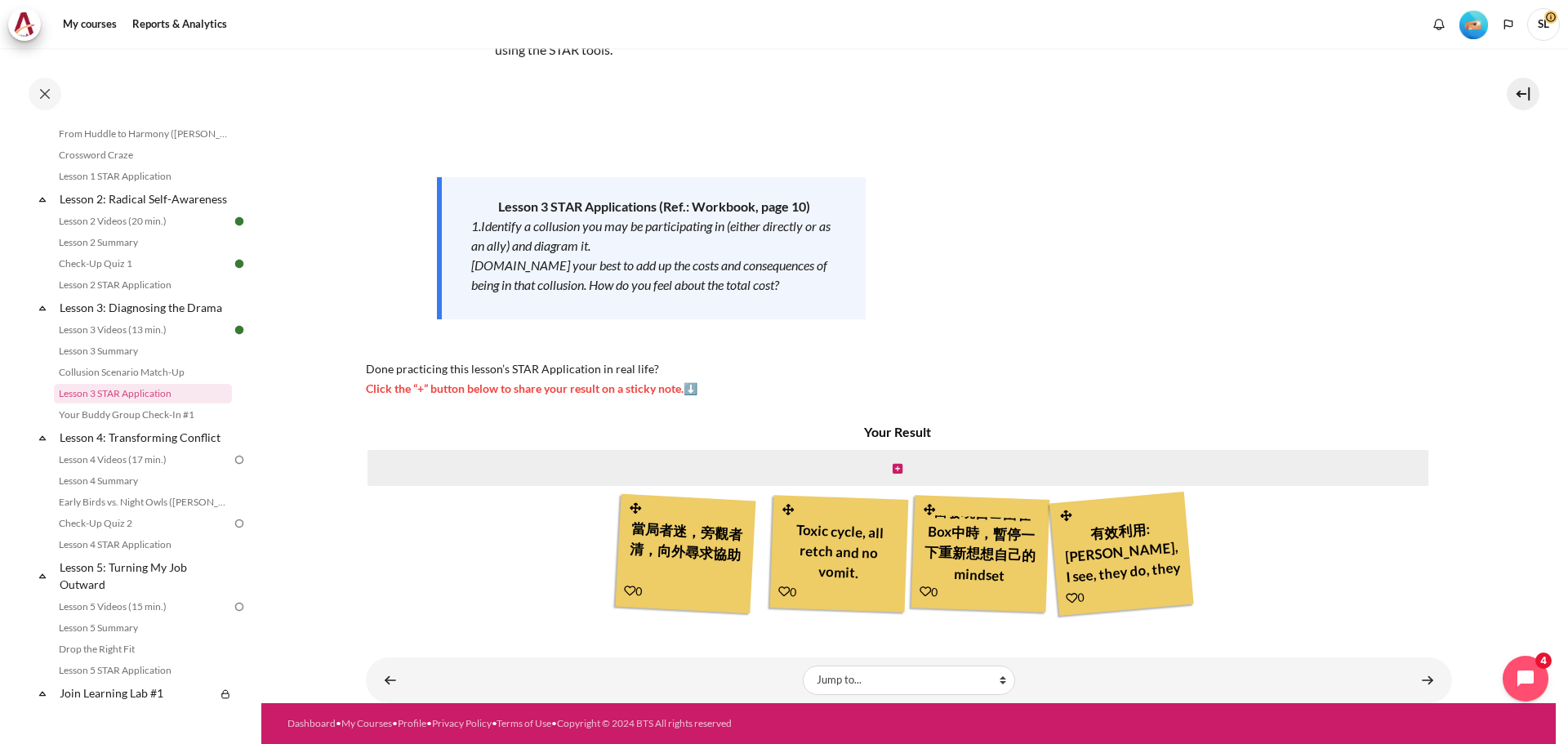
scroll to position [19, 0]
click at [893, 465] on icon "Content" at bounding box center [898, 469] width 10 height 12
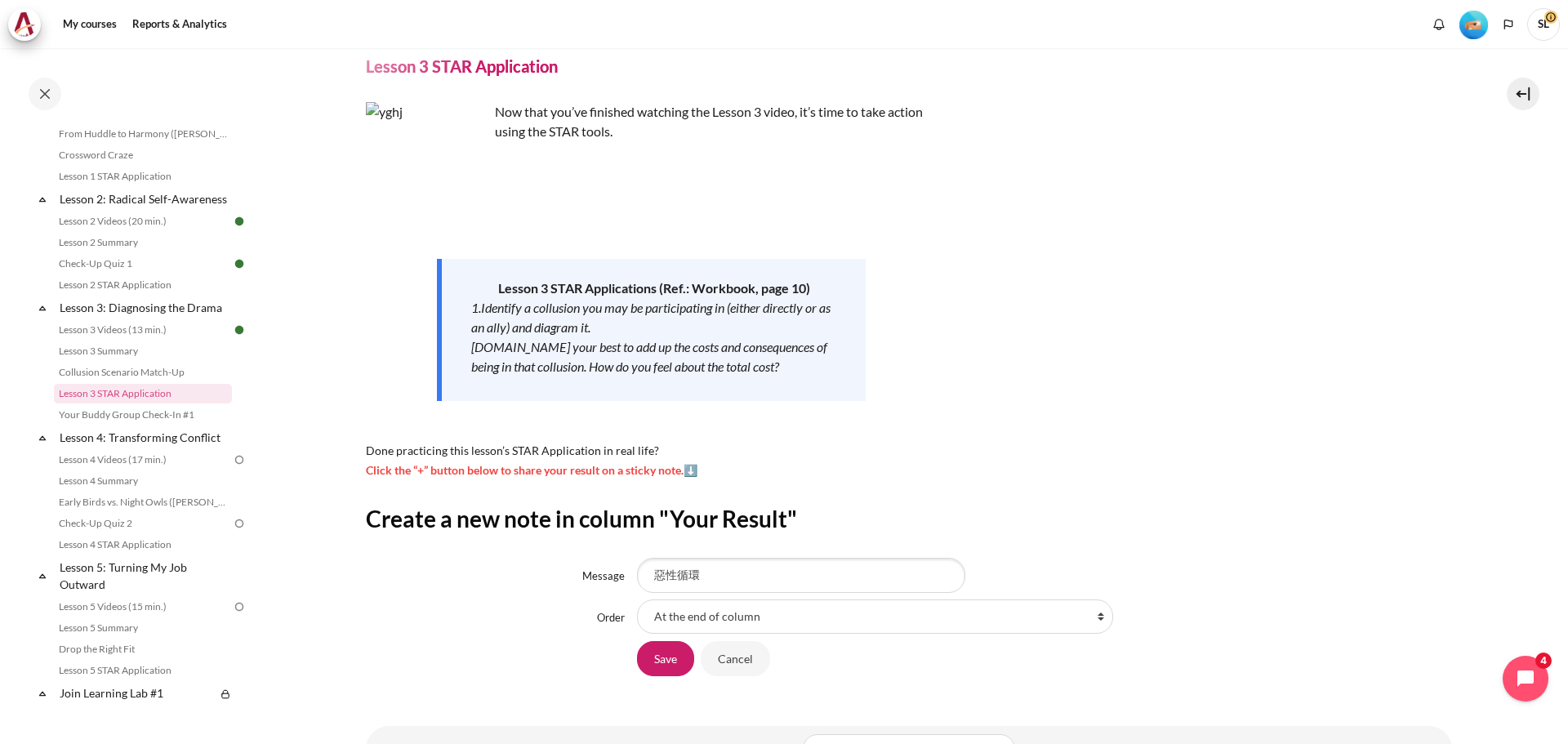
scroll to position [128, 0]
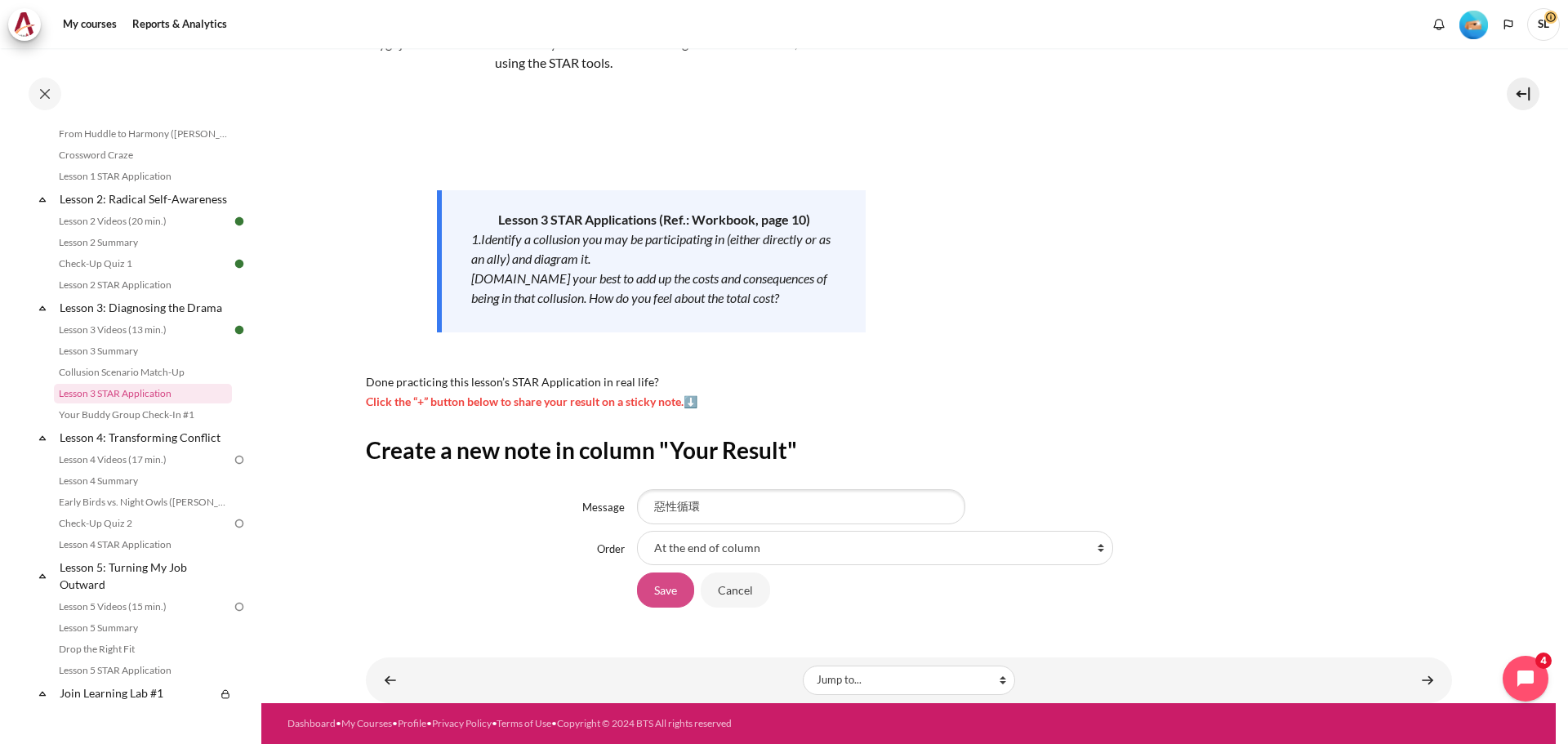
type input "惡性循環"
click at [668, 585] on input "Save" at bounding box center [665, 590] width 57 height 35
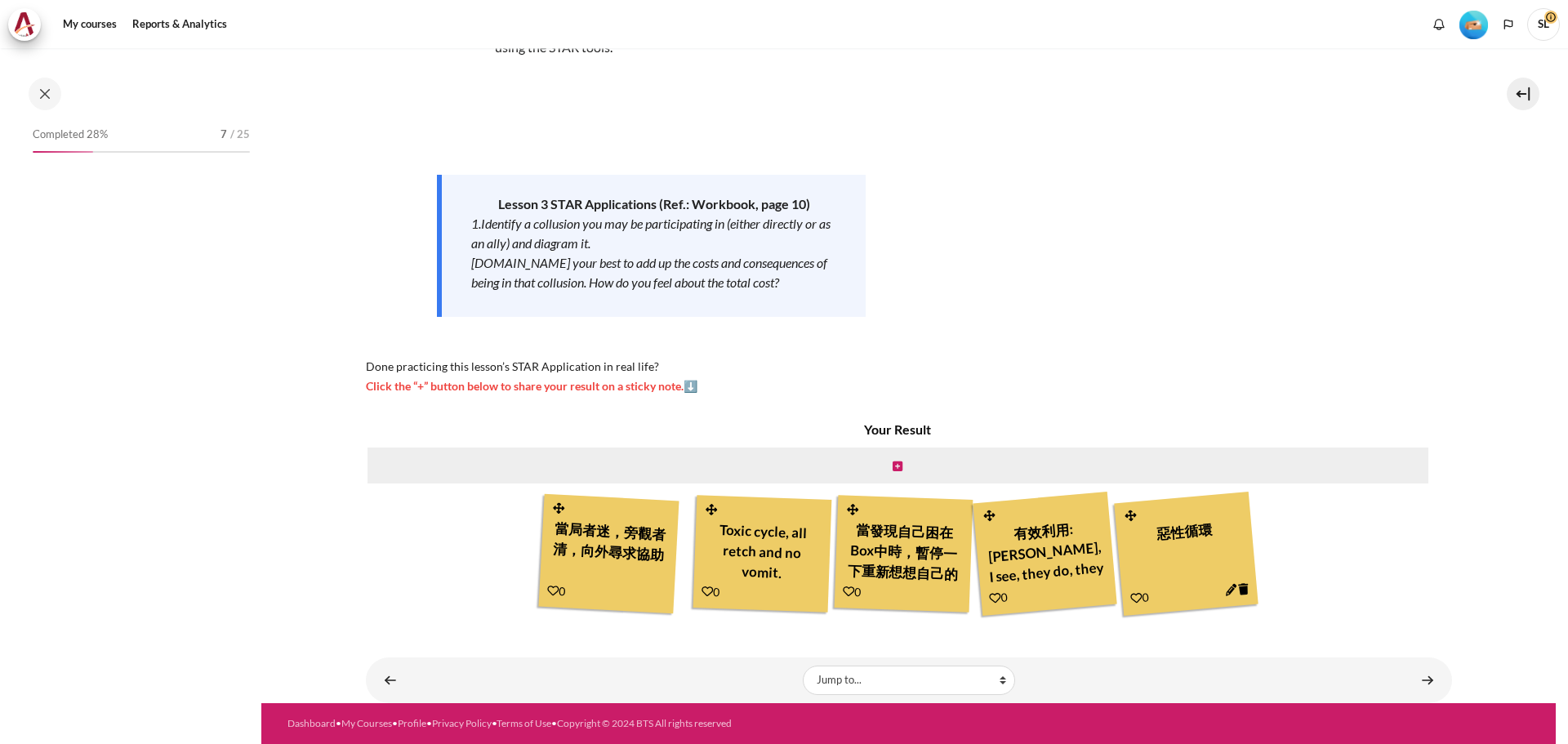
scroll to position [309, 0]
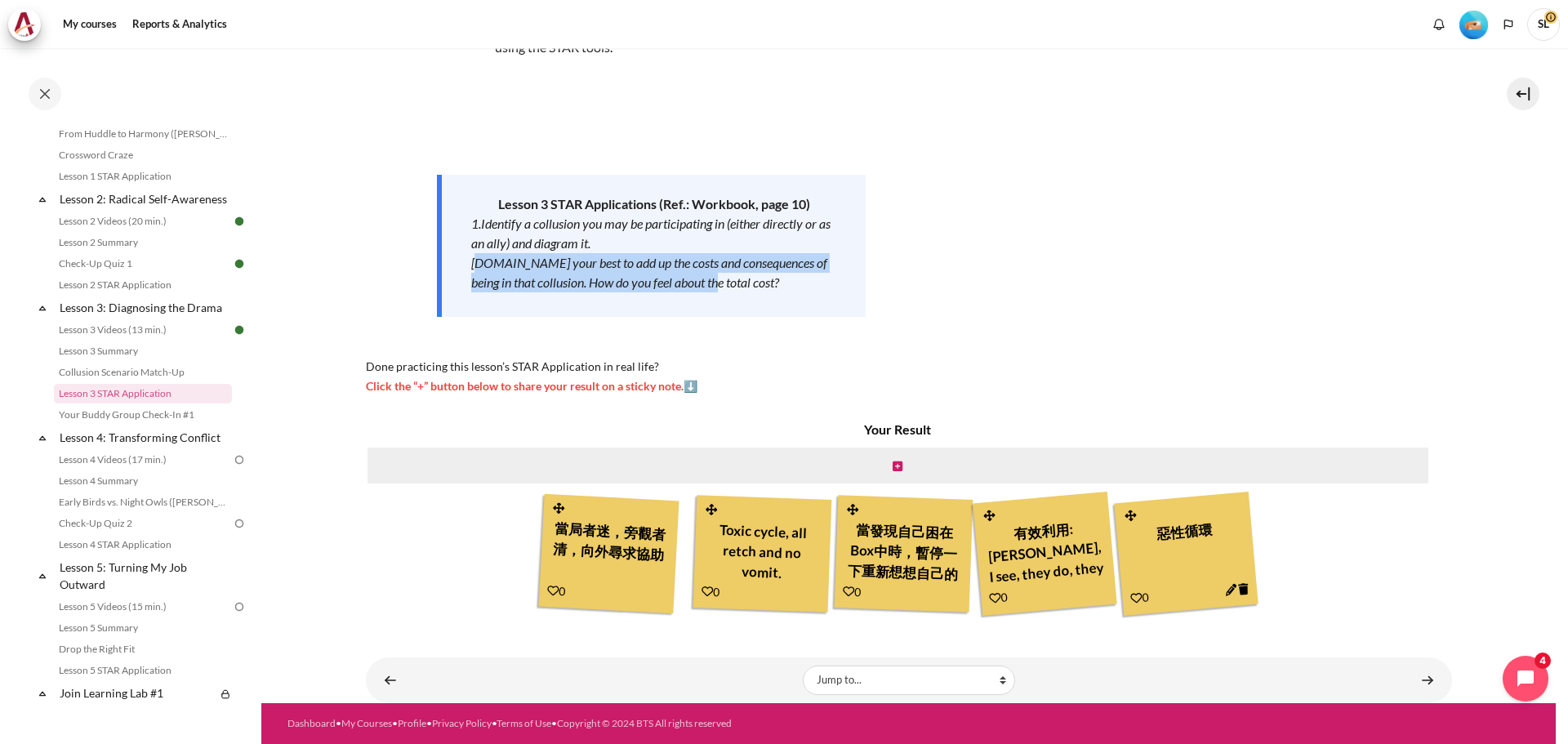
drag, startPoint x: 479, startPoint y: 262, endPoint x: 698, endPoint y: 276, distance: 219.4
click at [698, 276] on em "[DOMAIN_NAME] your best to add up the costs and consequences of being in that c…" at bounding box center [649, 272] width 357 height 35
click at [1417, 681] on link "Content" at bounding box center [1428, 680] width 33 height 32
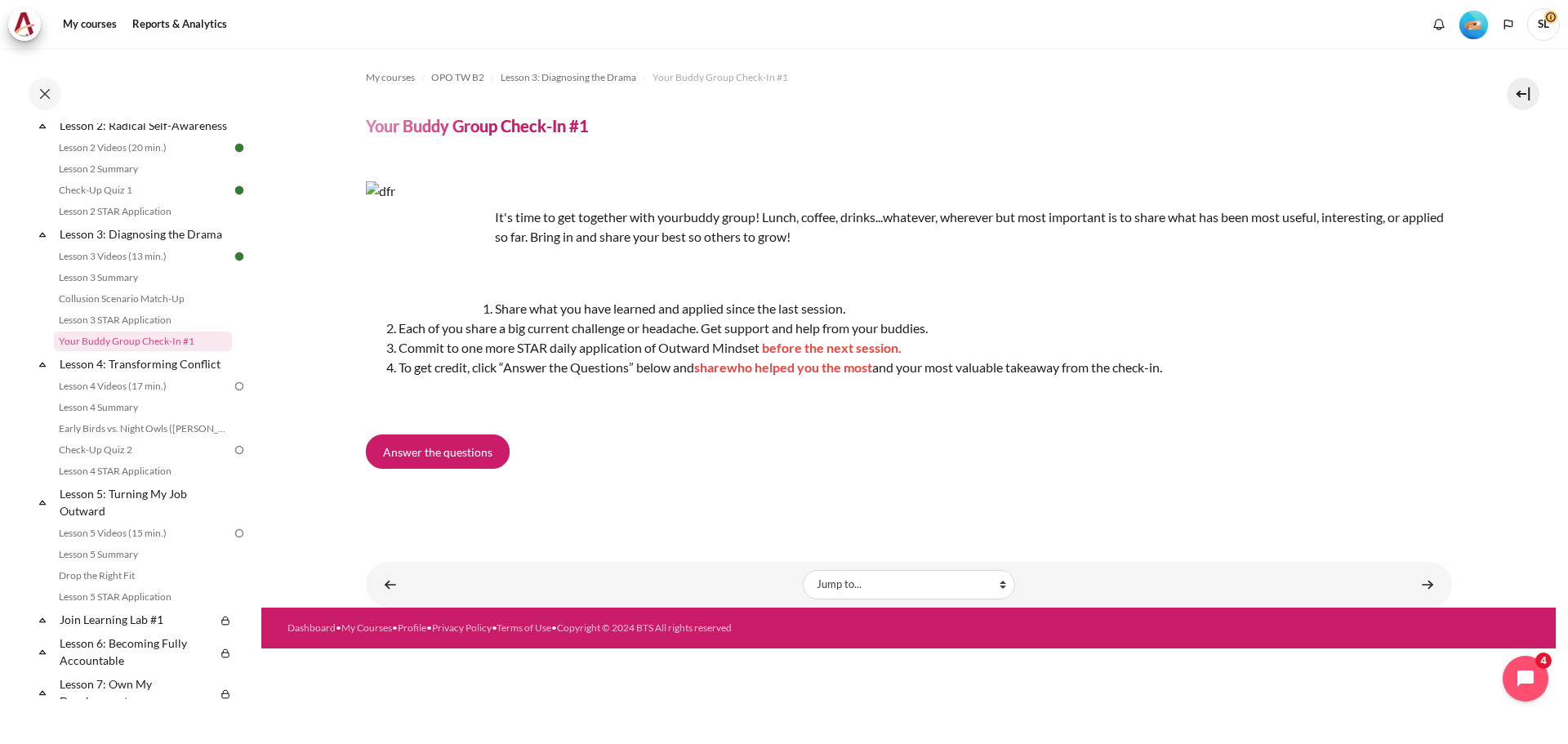
scroll to position [412, 0]
